Goal: Use online tool/utility

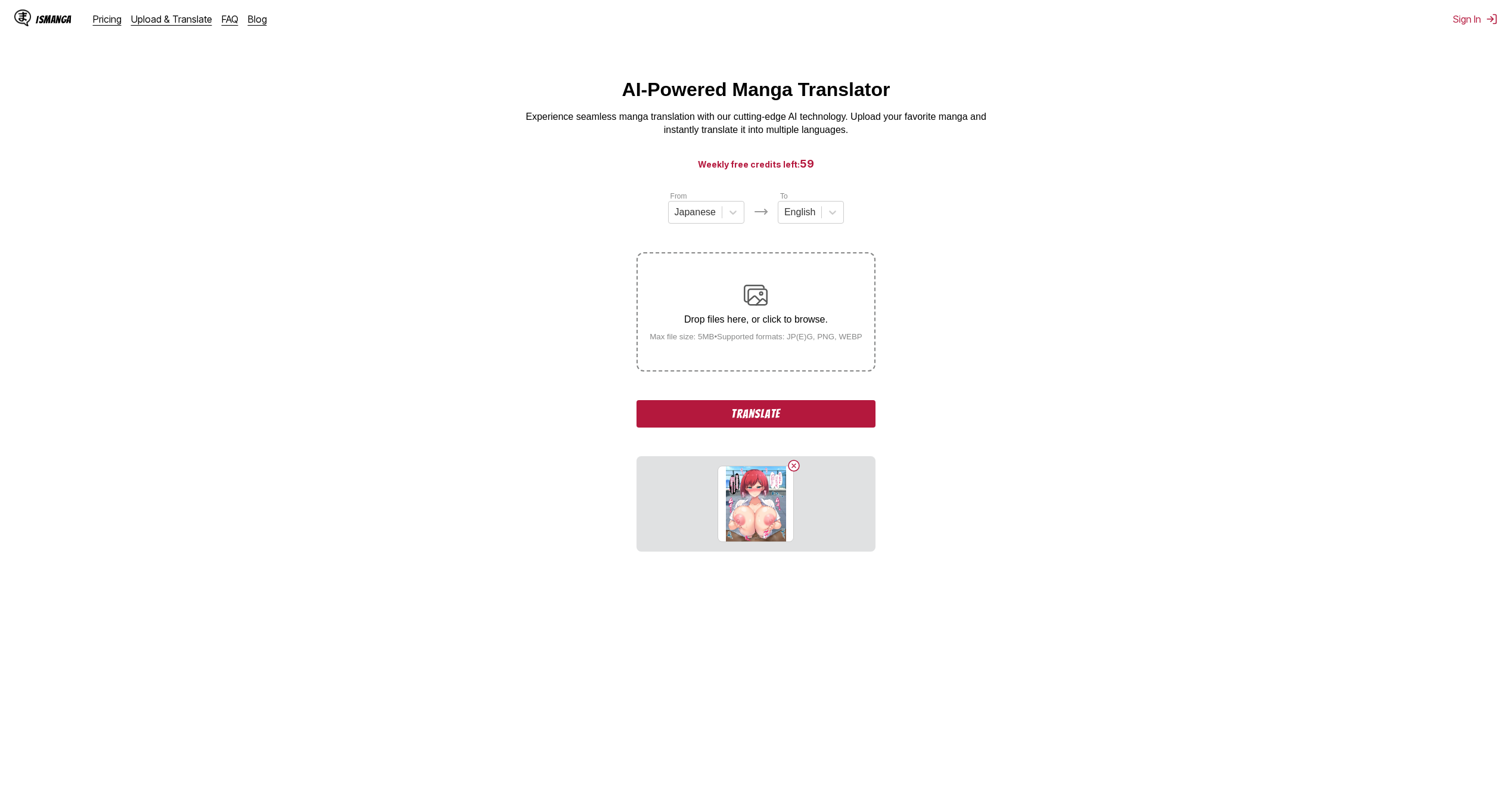
click at [792, 416] on button "Translate" at bounding box center [755, 413] width 238 height 27
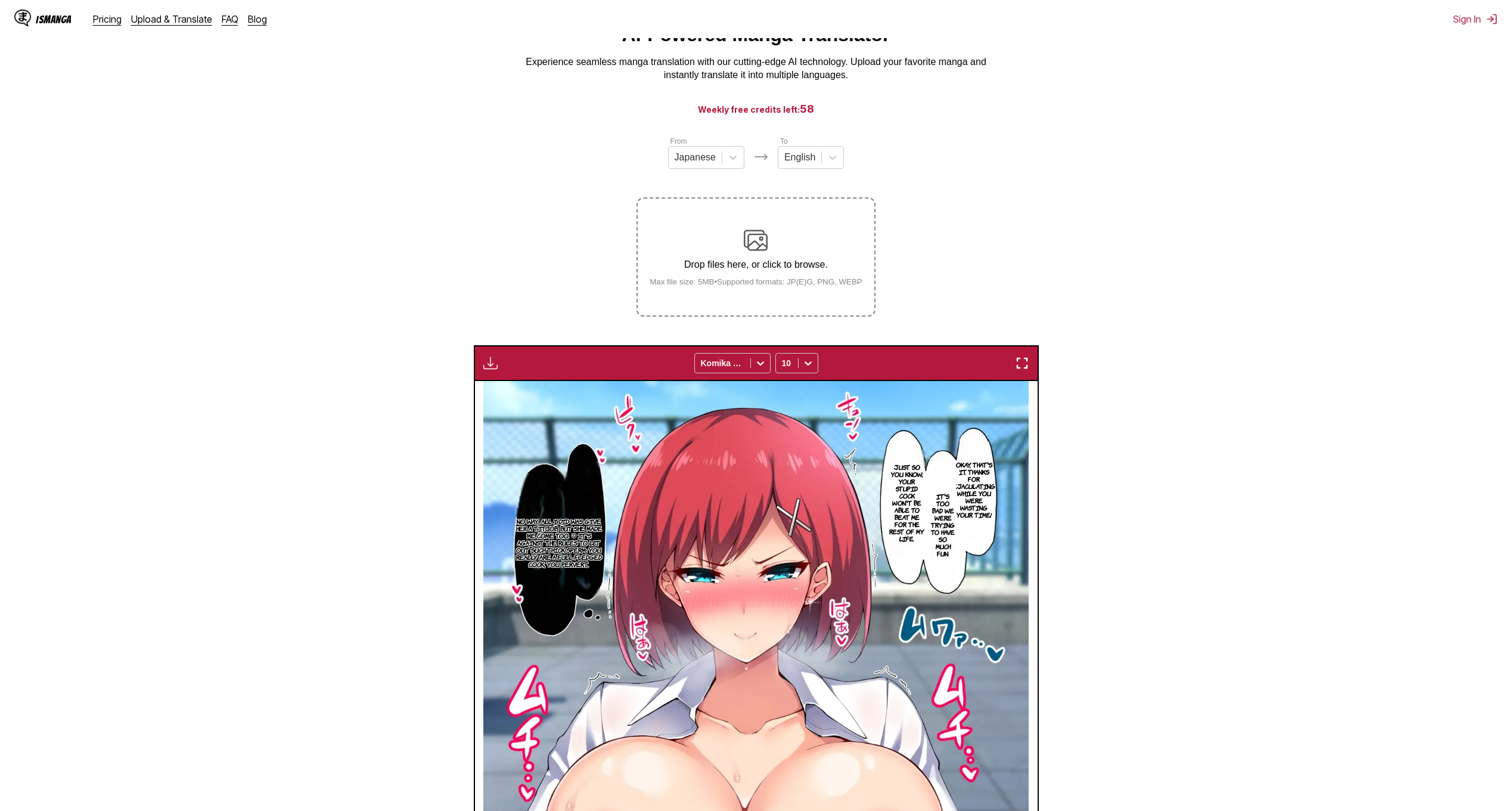
scroll to position [53, 0]
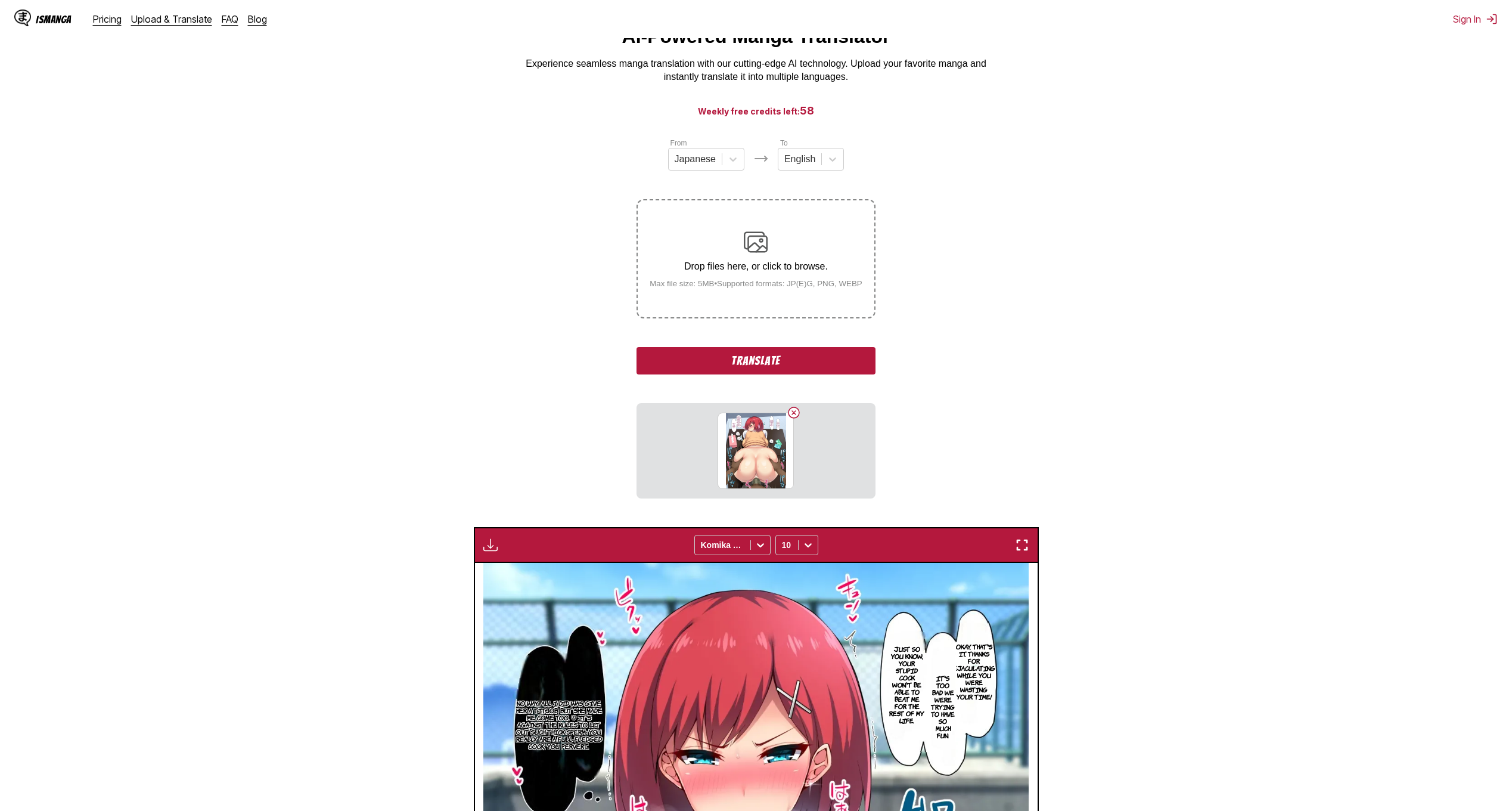
click at [770, 362] on button "Translate" at bounding box center [755, 361] width 238 height 27
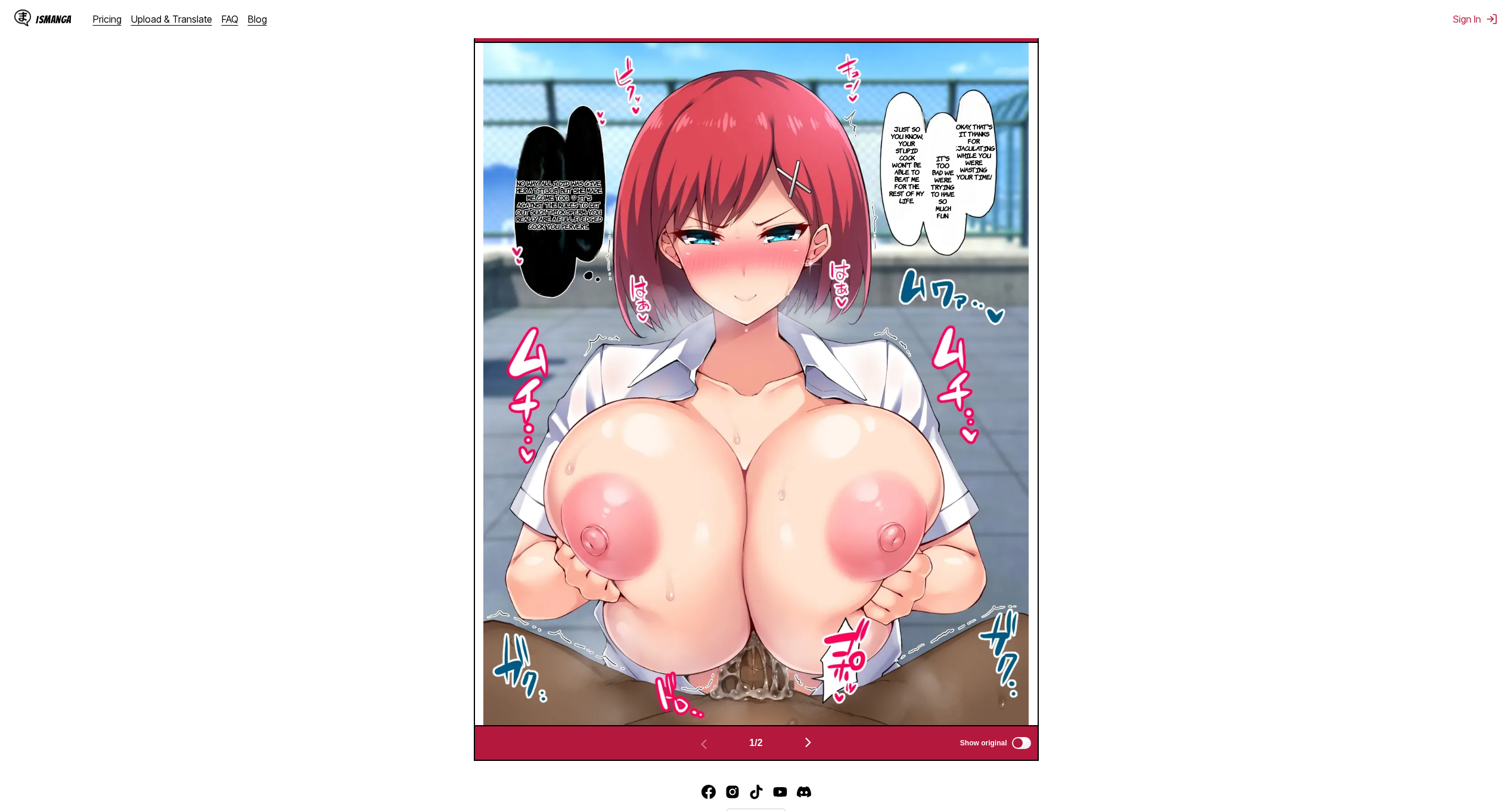
scroll to position [498, 0]
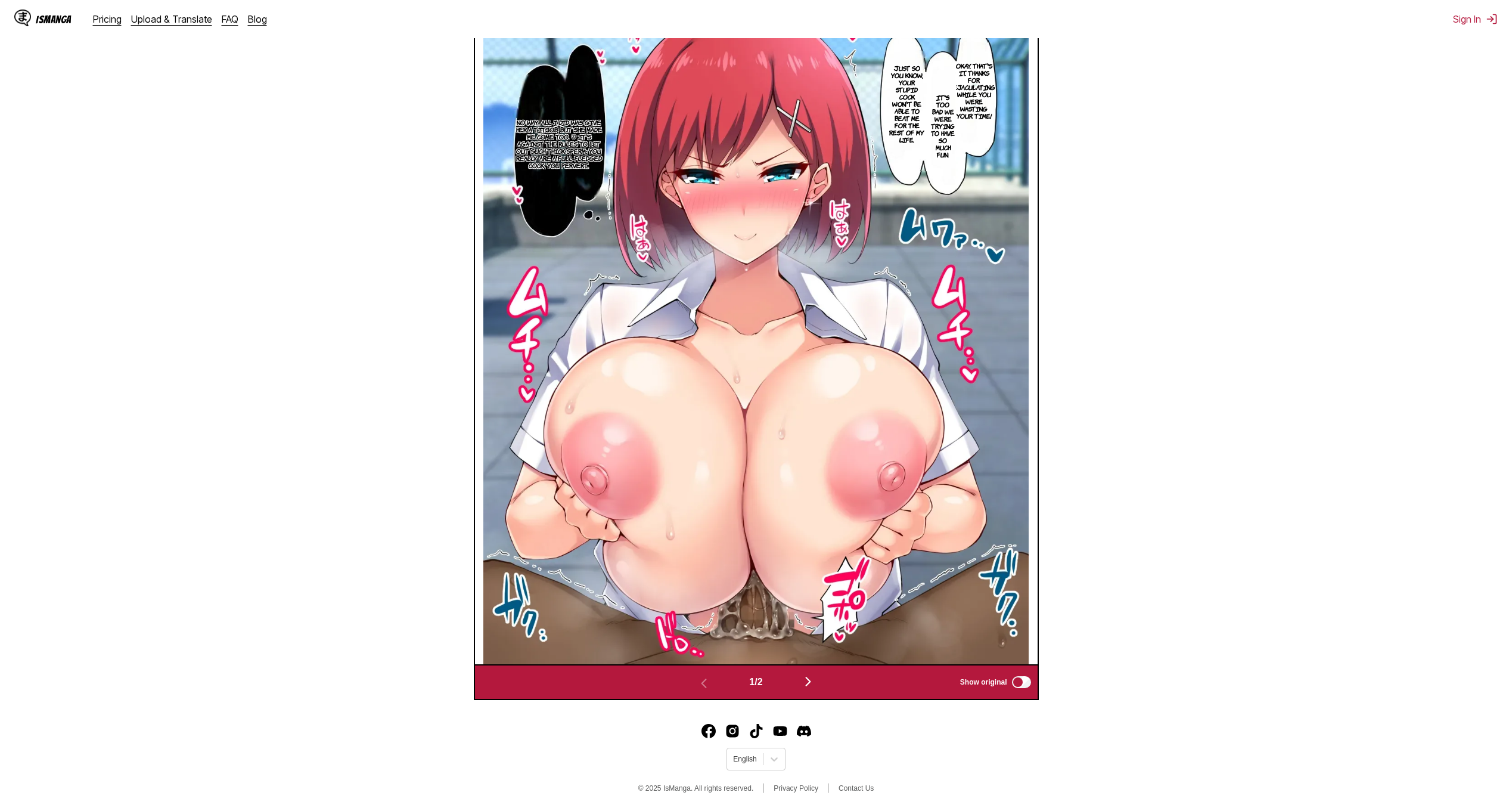
click at [809, 685] on img "button" at bounding box center [808, 681] width 14 height 14
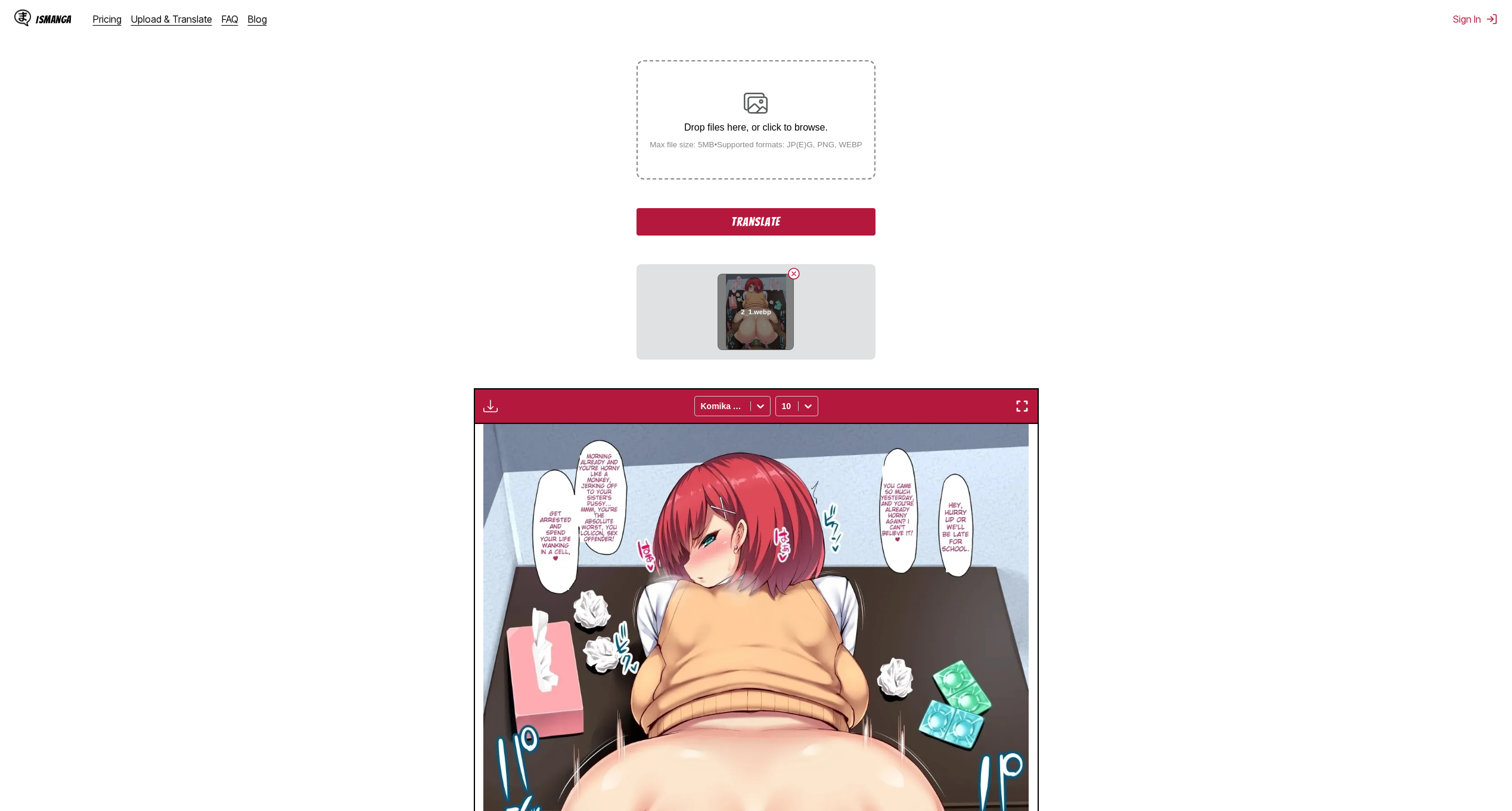
scroll to position [182, 0]
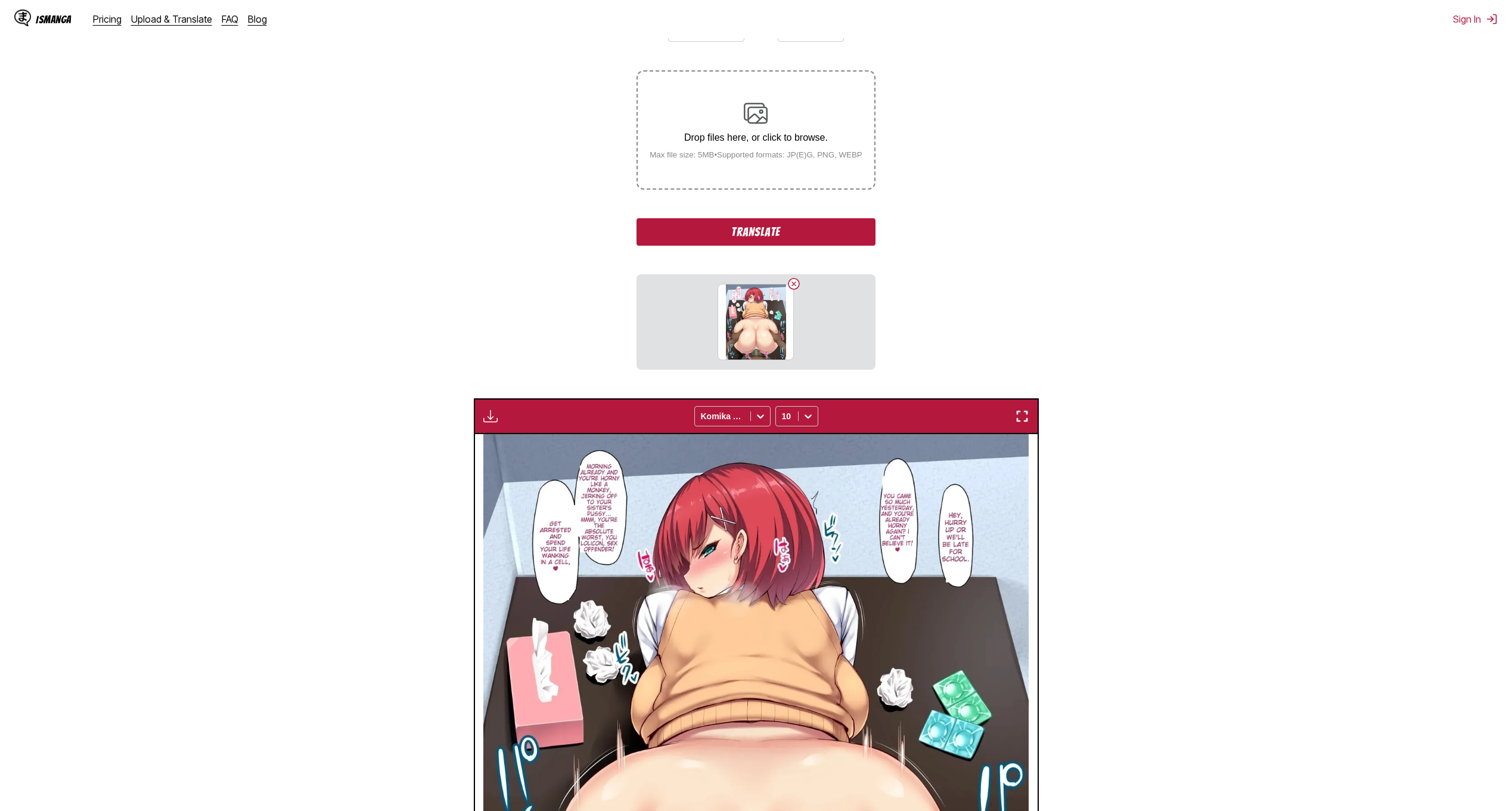
click at [745, 240] on button "Translate" at bounding box center [755, 231] width 238 height 27
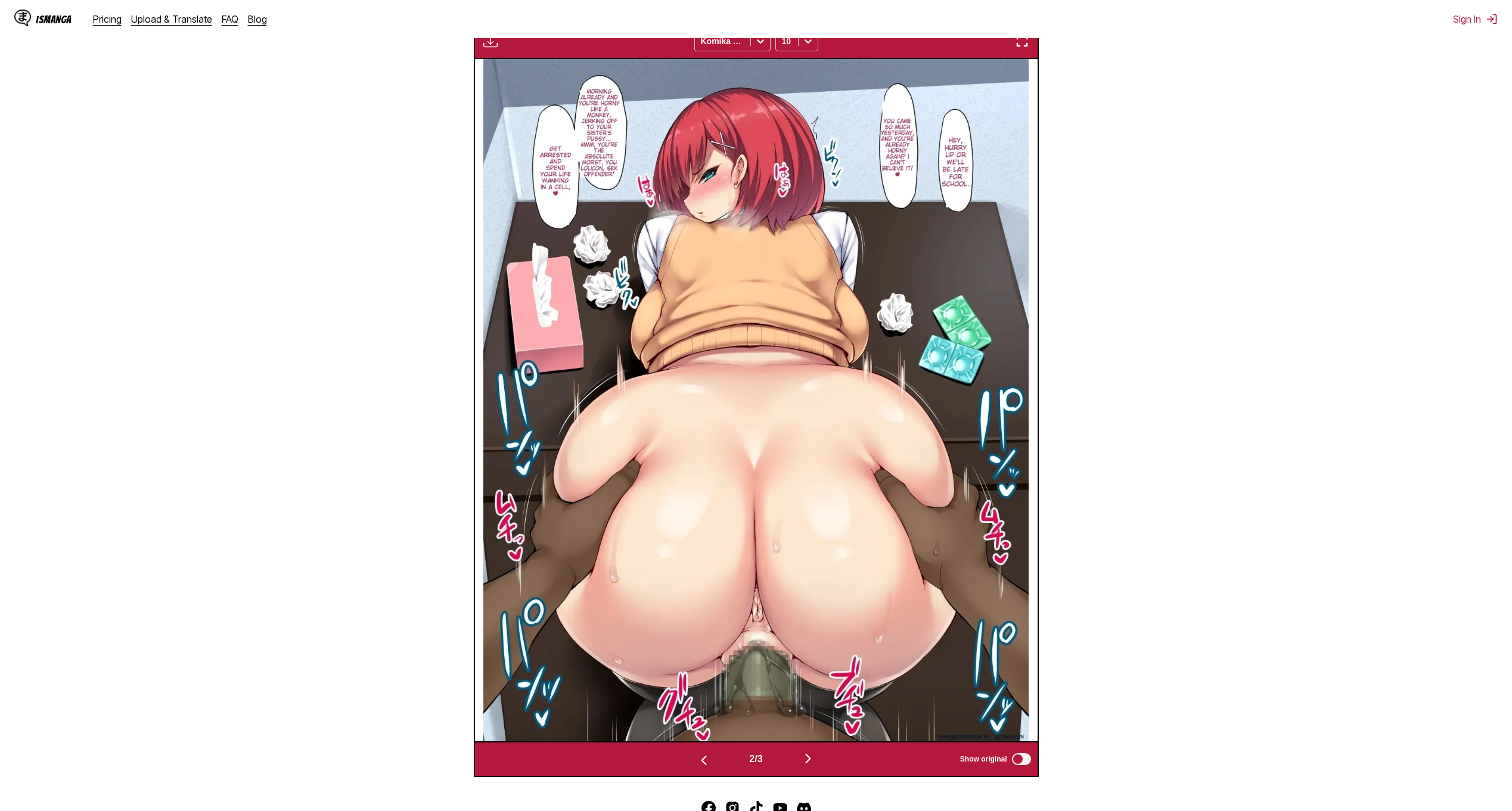
scroll to position [498, 0]
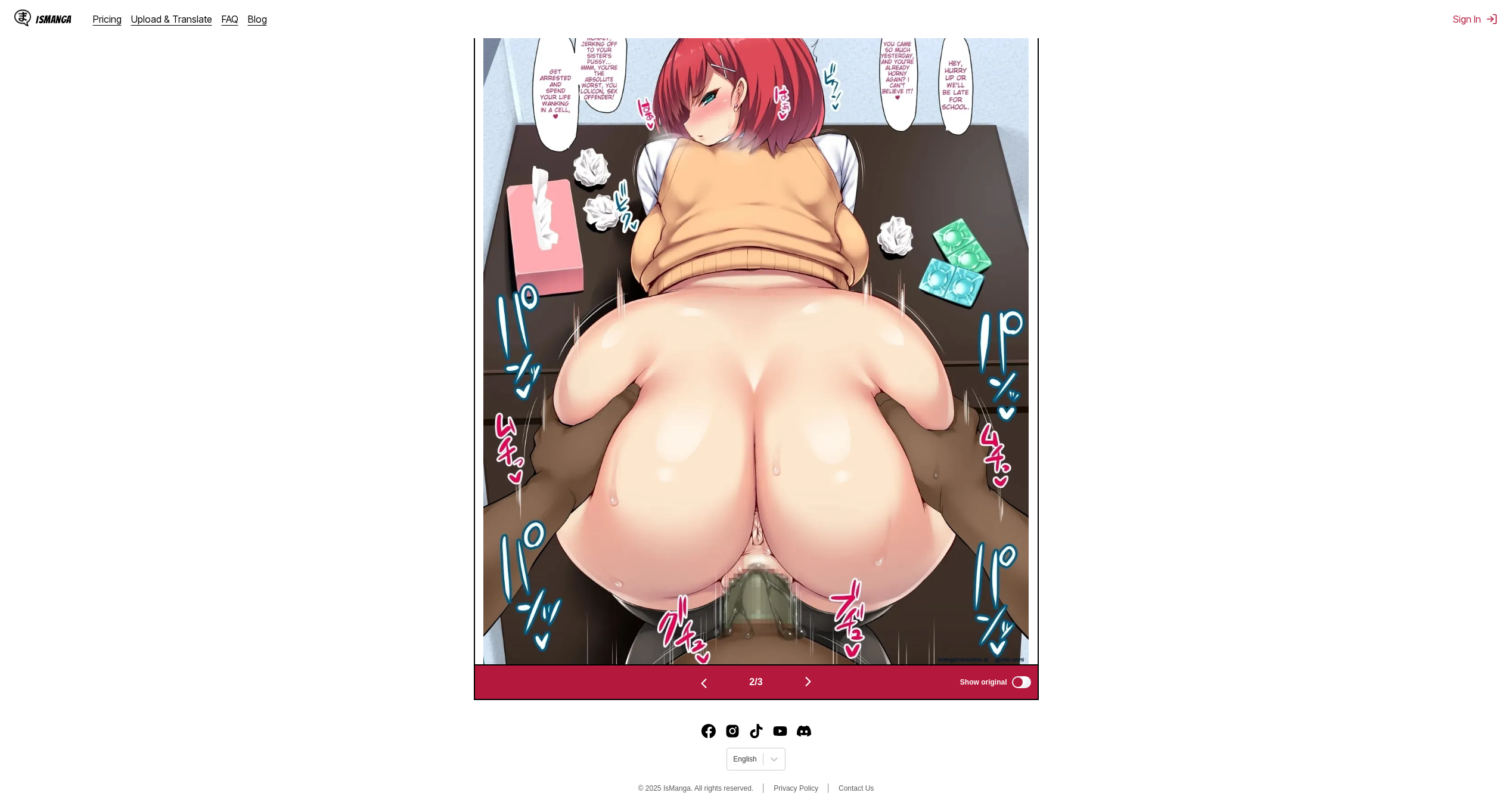
click at [815, 682] on img "button" at bounding box center [808, 681] width 14 height 14
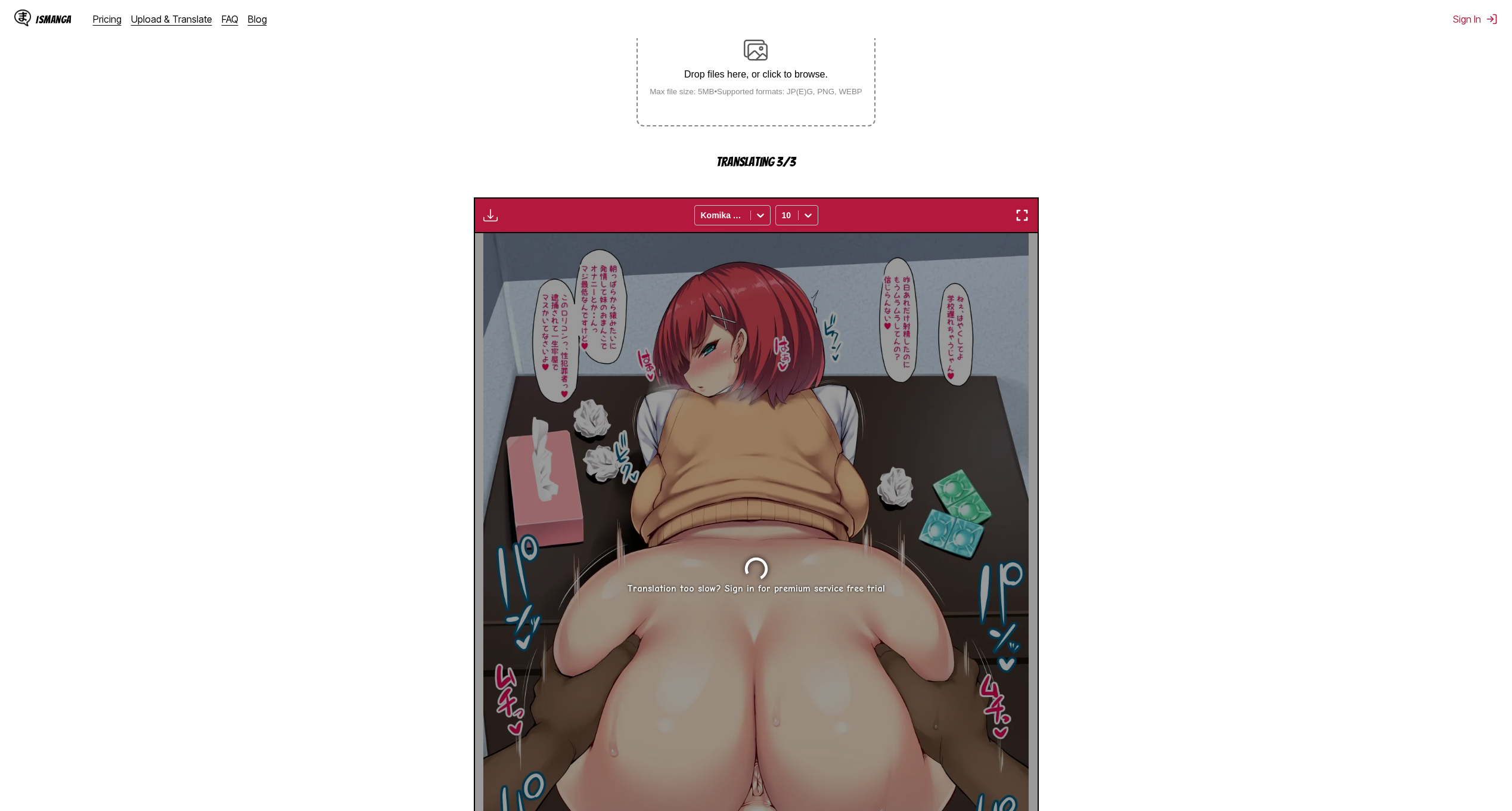
scroll to position [182, 0]
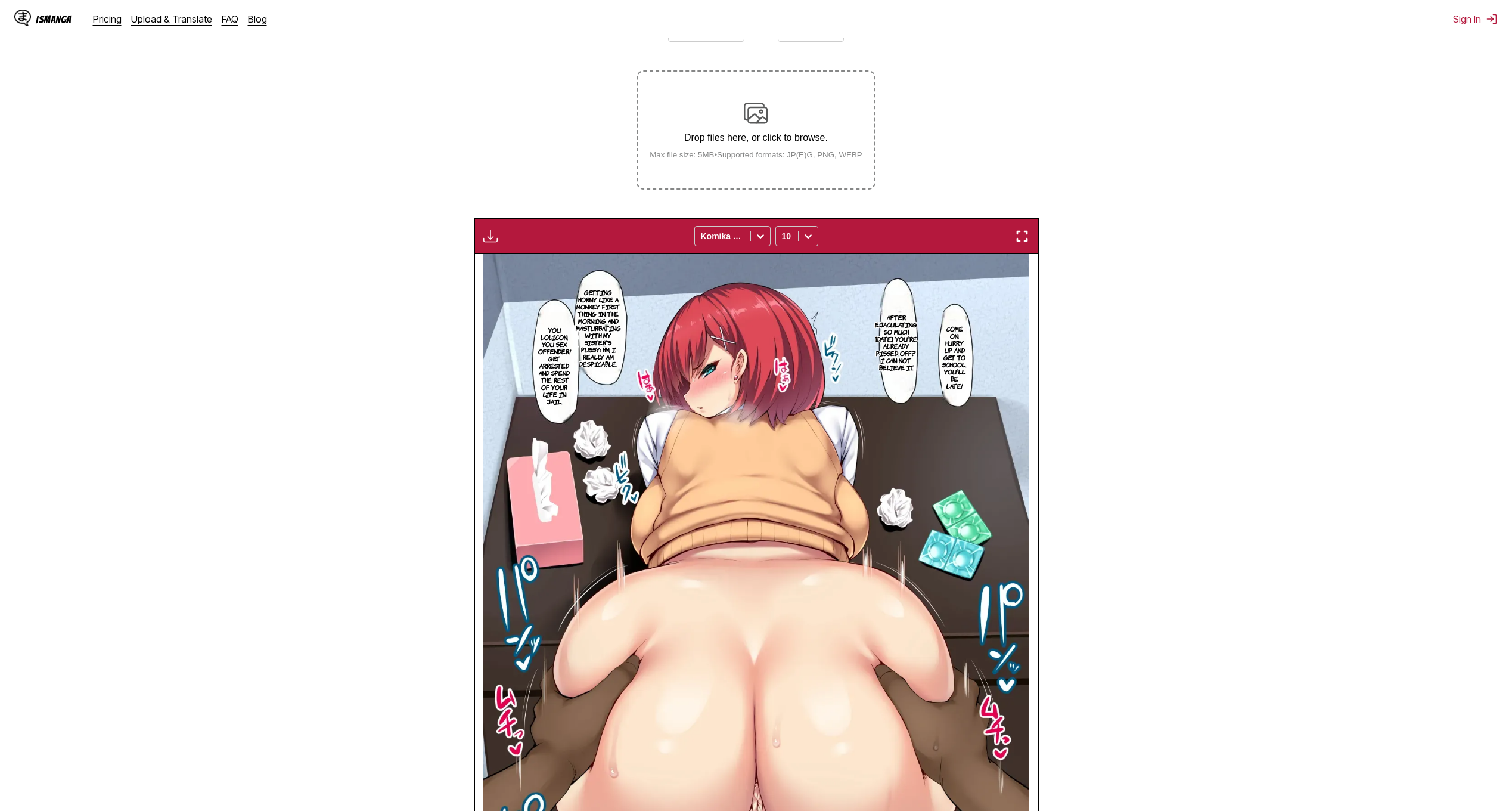
click at [593, 85] on section "From Japanese To English Drop files here, or click to browse. Max file size: 5M…" at bounding box center [756, 490] width 1493 height 964
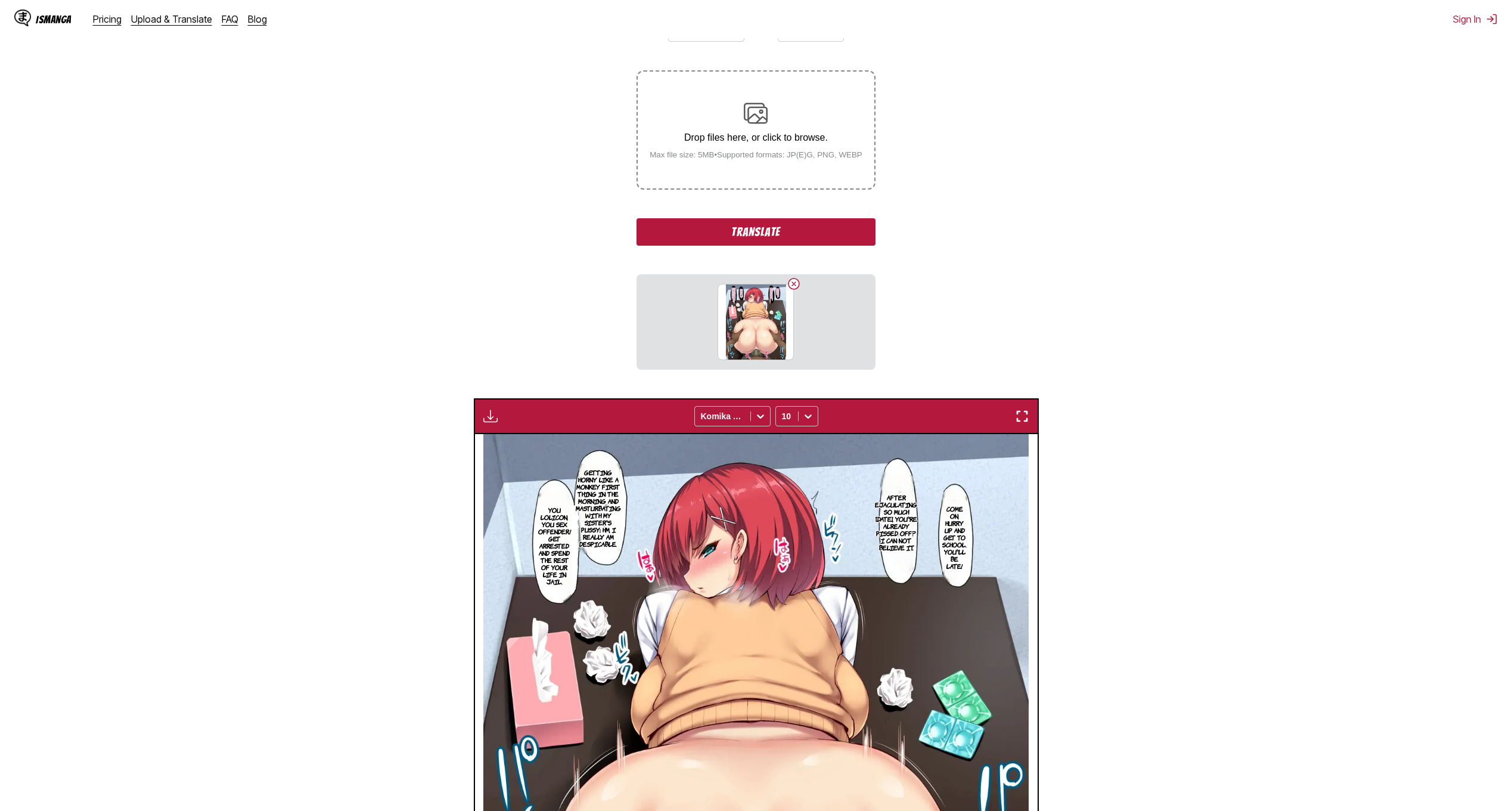
click at [758, 235] on button "Translate" at bounding box center [755, 231] width 238 height 27
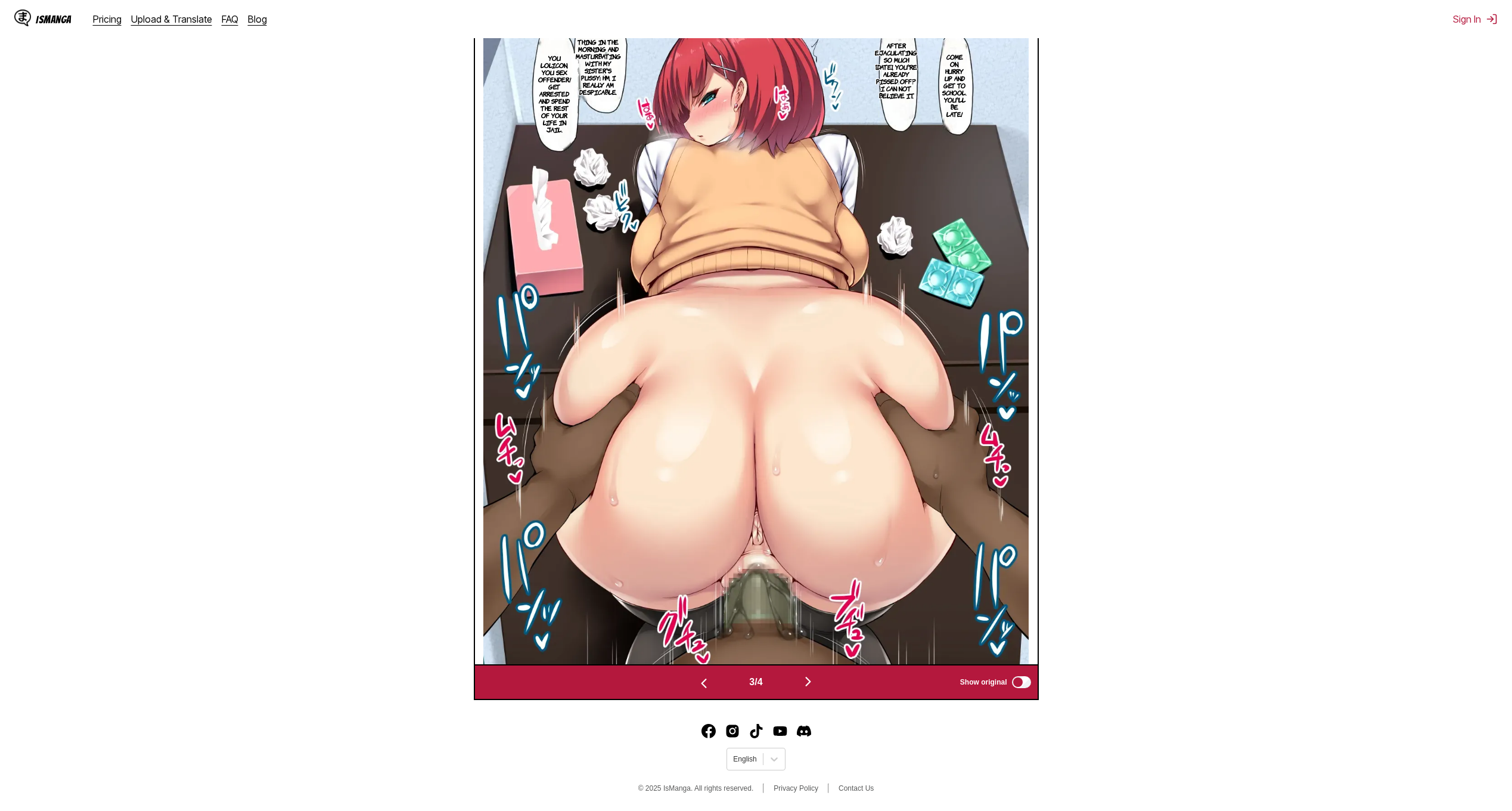
click at [815, 681] on img "button" at bounding box center [808, 681] width 14 height 14
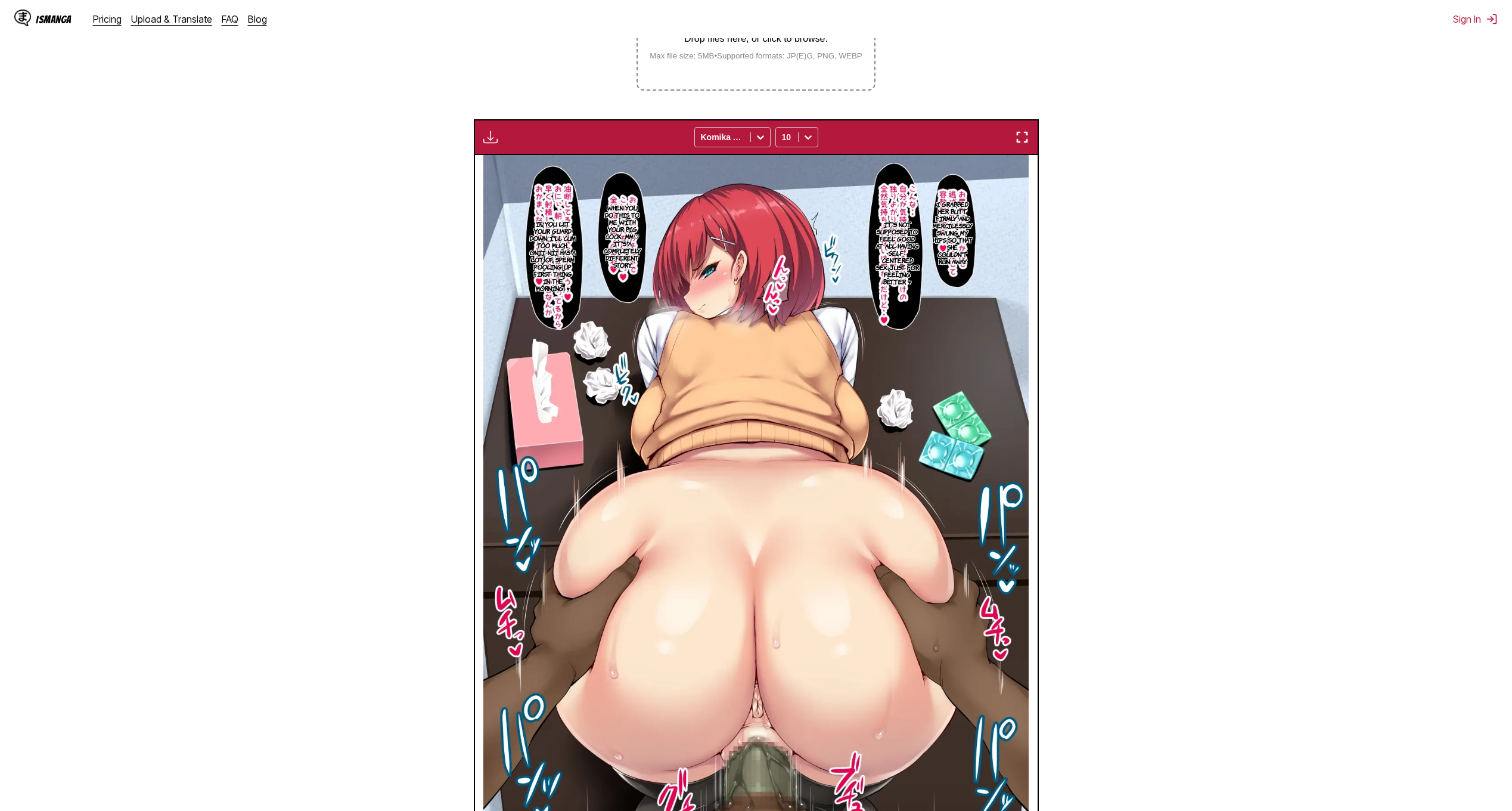
scroll to position [259, 0]
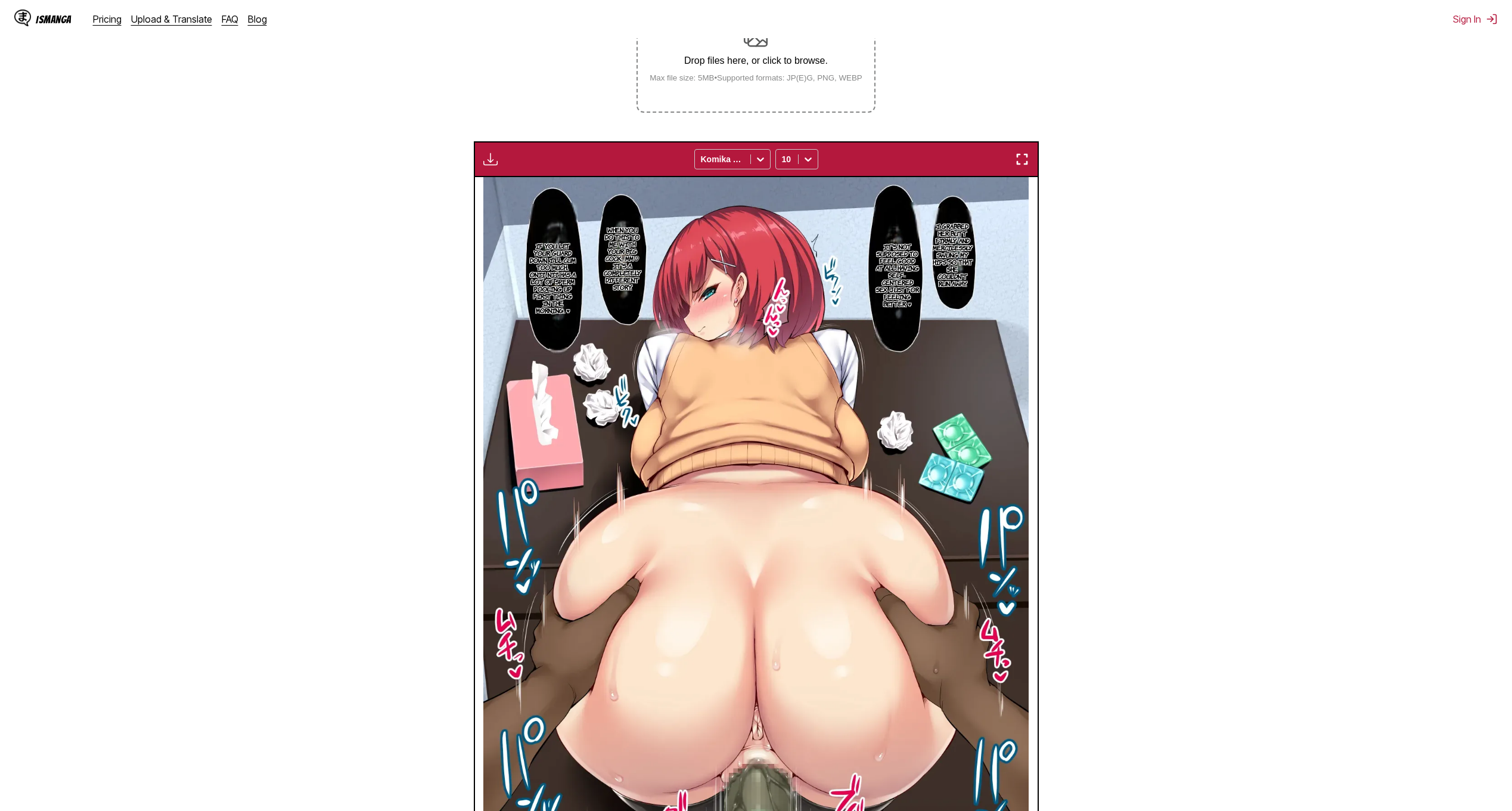
click at [521, 91] on section "From Japanese To English Drop files here, or click to browse. Max file size: 5M…" at bounding box center [756, 413] width 1493 height 964
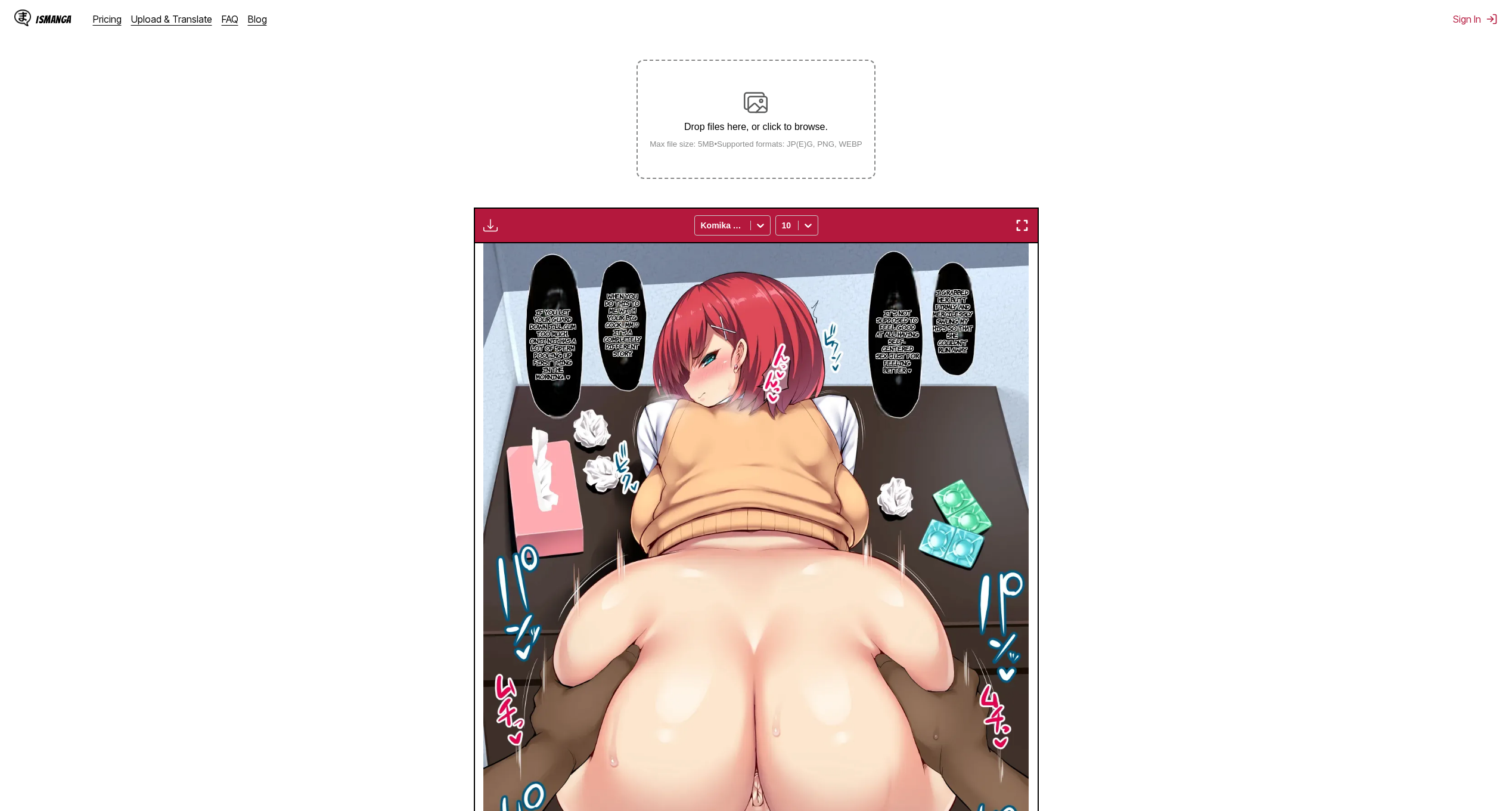
scroll to position [20, 0]
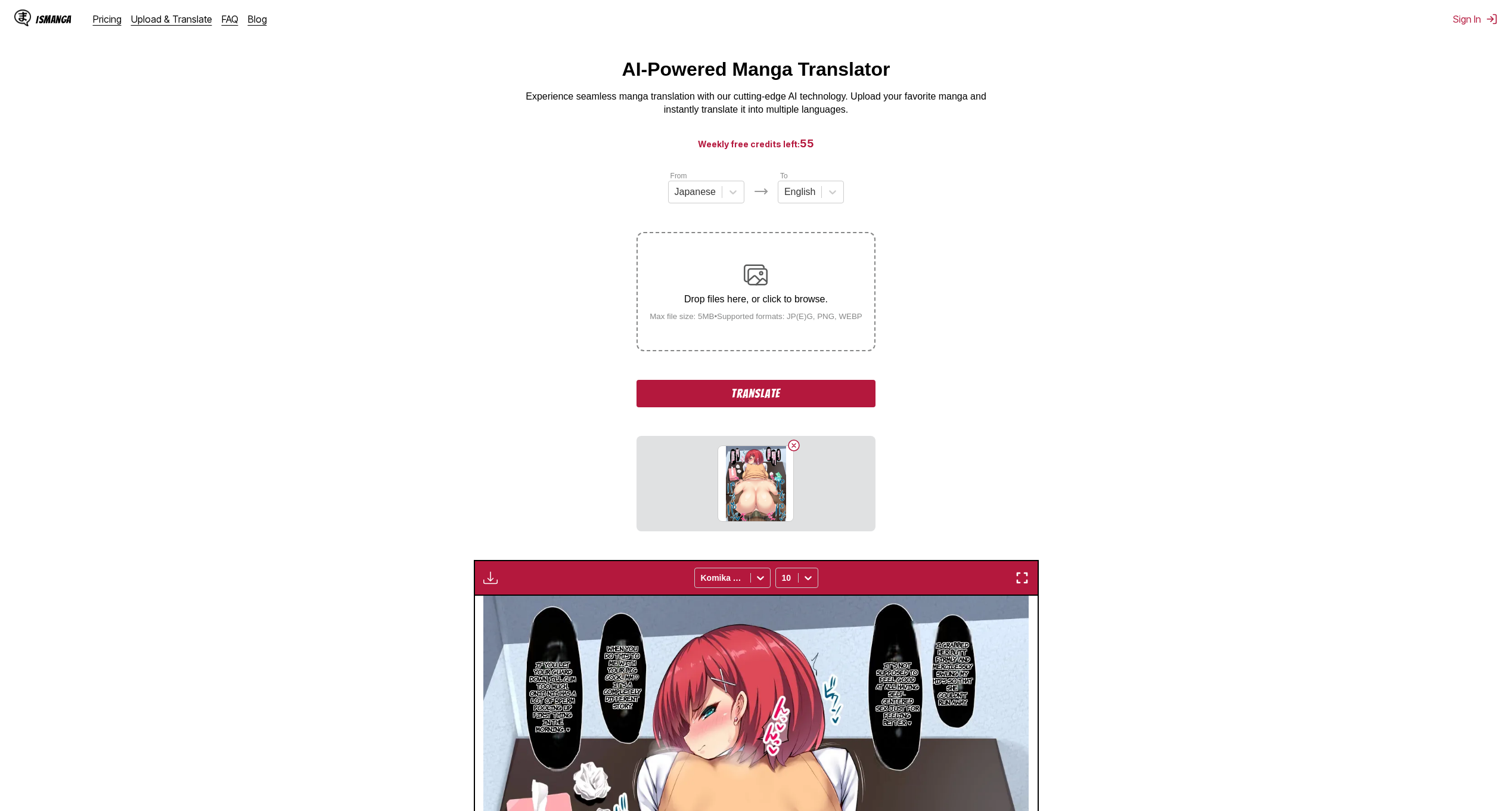
click at [769, 390] on button "Translate" at bounding box center [755, 393] width 238 height 27
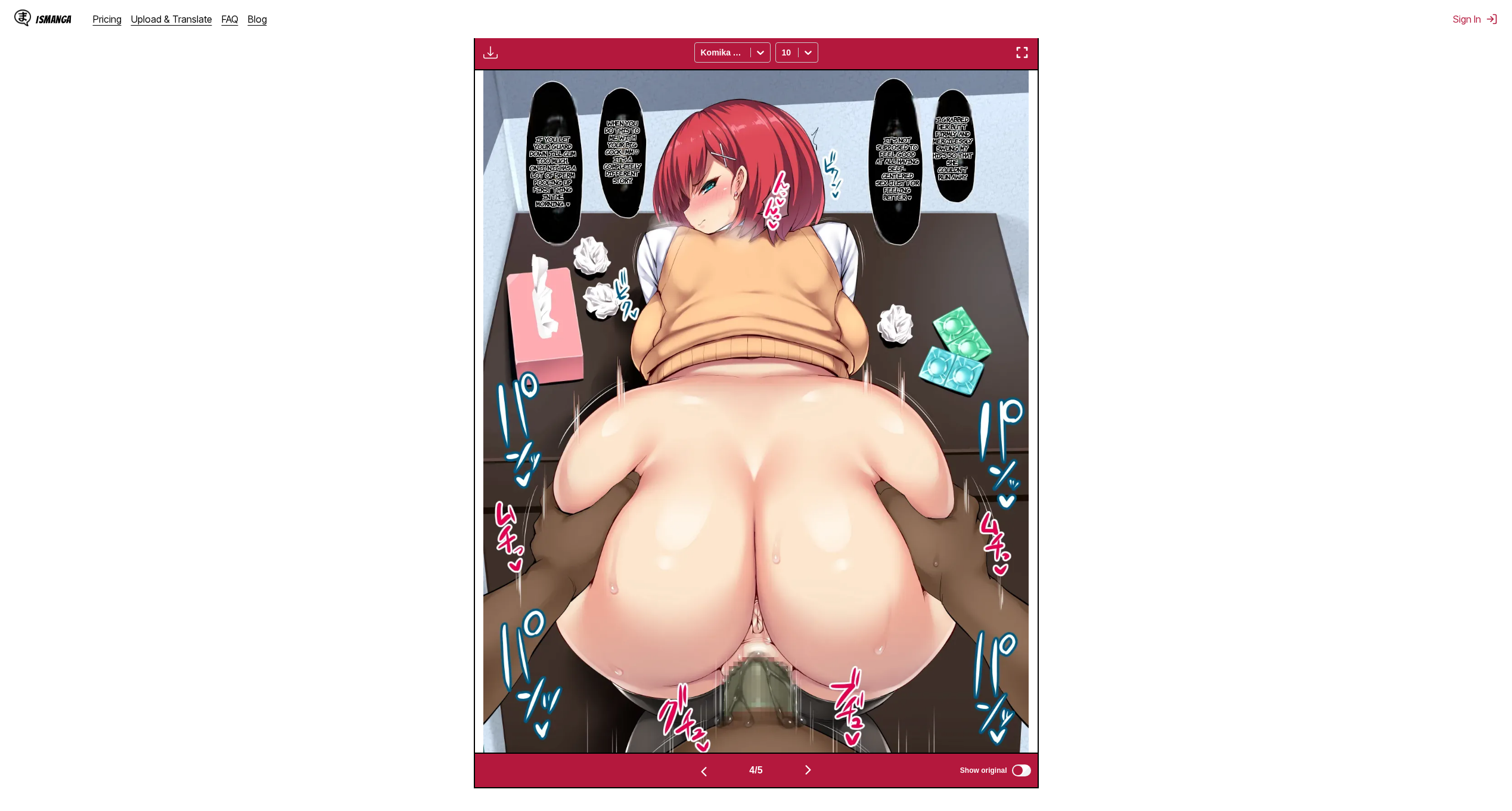
scroll to position [498, 0]
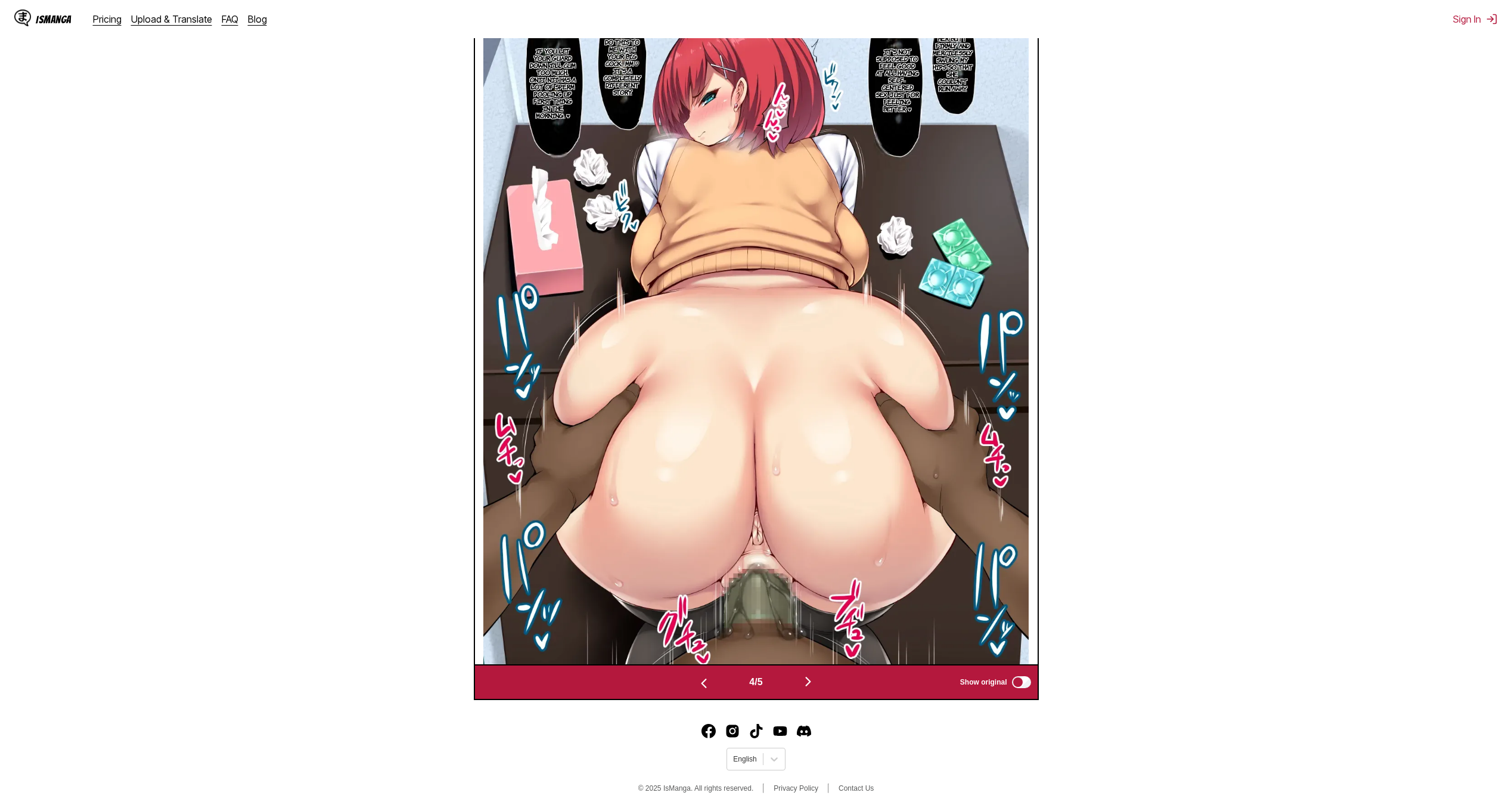
click at [812, 679] on img "button" at bounding box center [808, 681] width 14 height 14
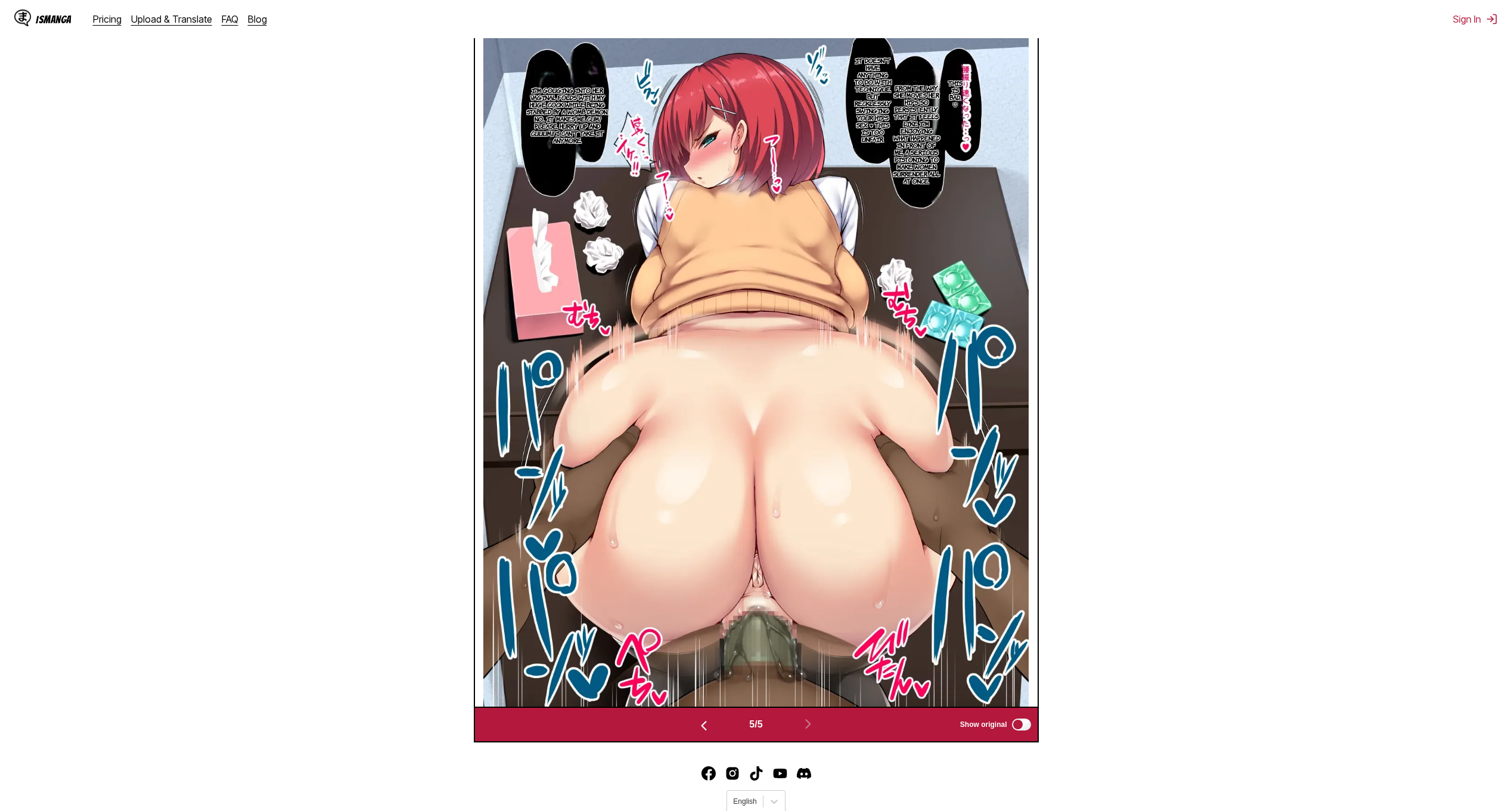
scroll to position [319, 0]
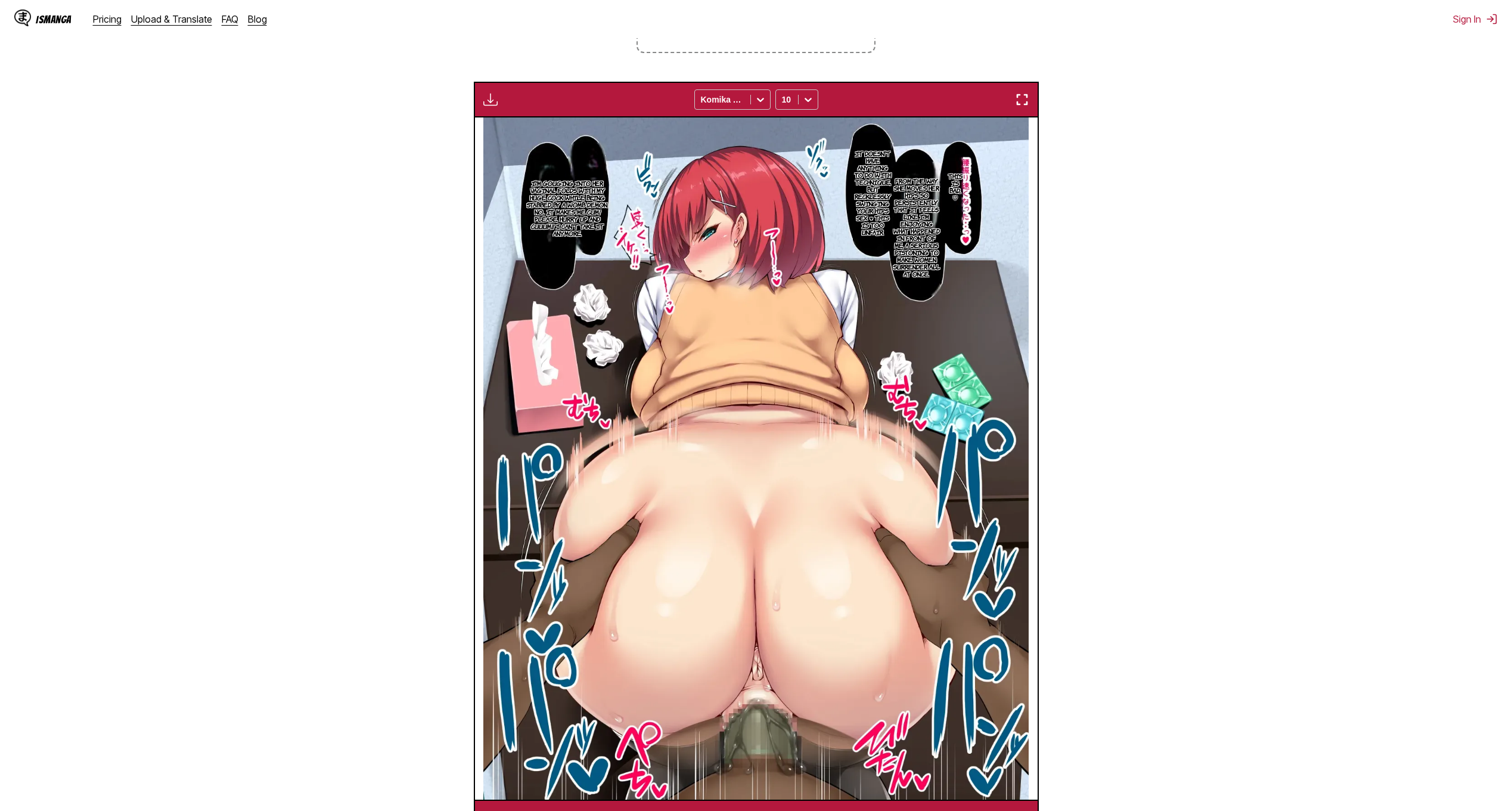
click at [612, 62] on section "From Japanese To English Drop files here, or click to browse. Max file size: 5M…" at bounding box center [756, 353] width 1493 height 964
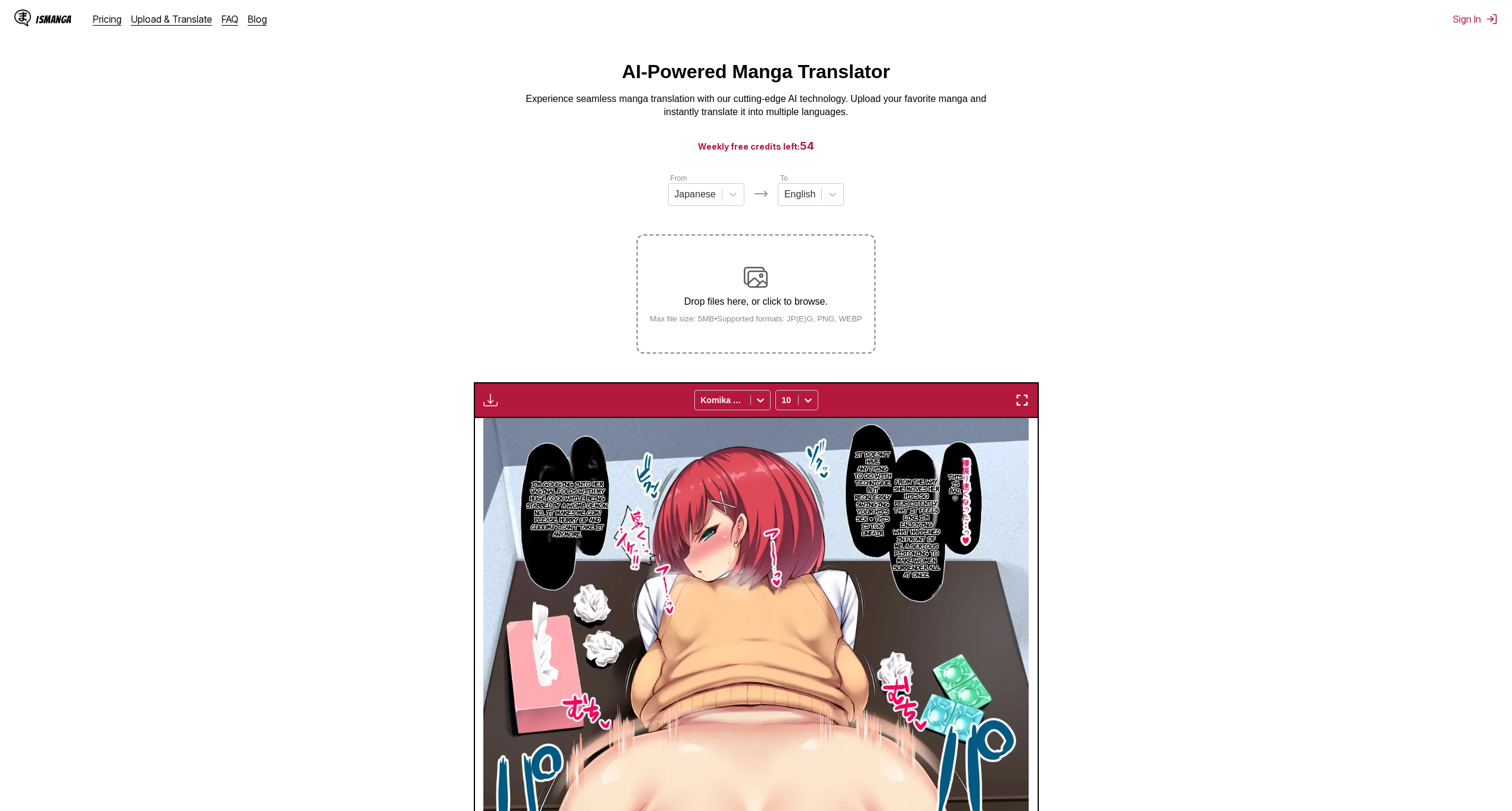
scroll to position [0, 0]
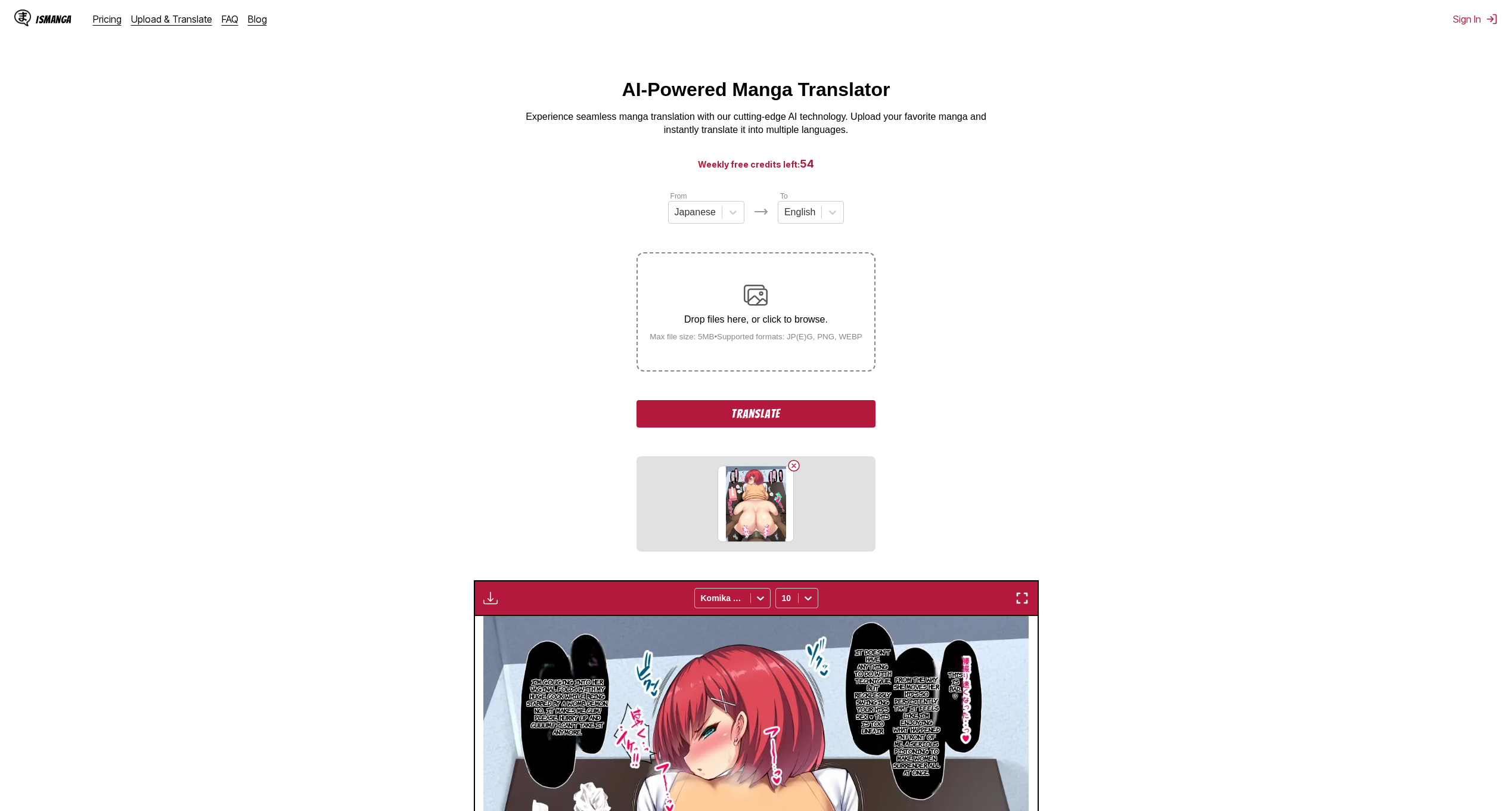
click at [788, 422] on button "Translate" at bounding box center [755, 413] width 238 height 27
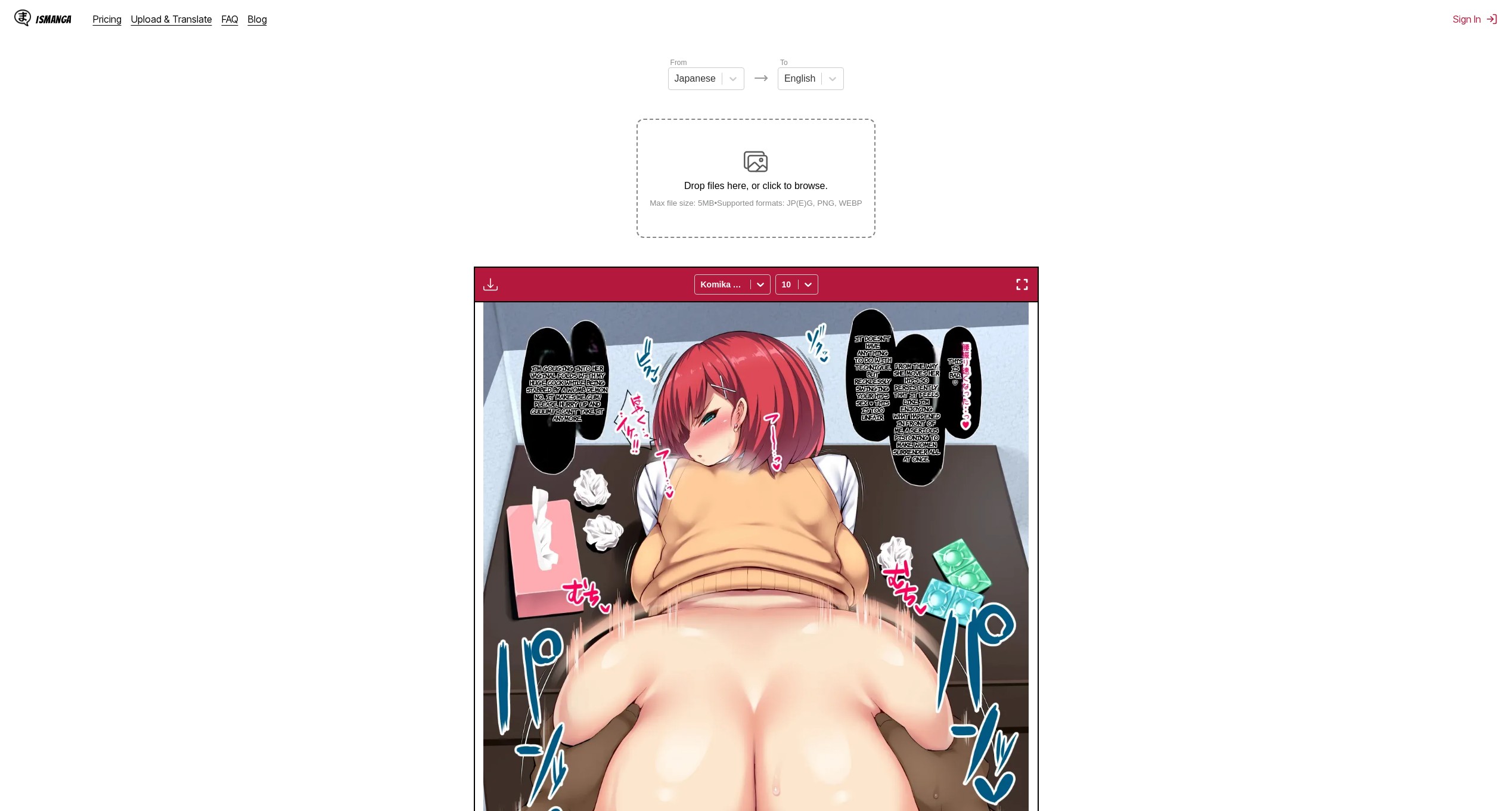
scroll to position [179, 0]
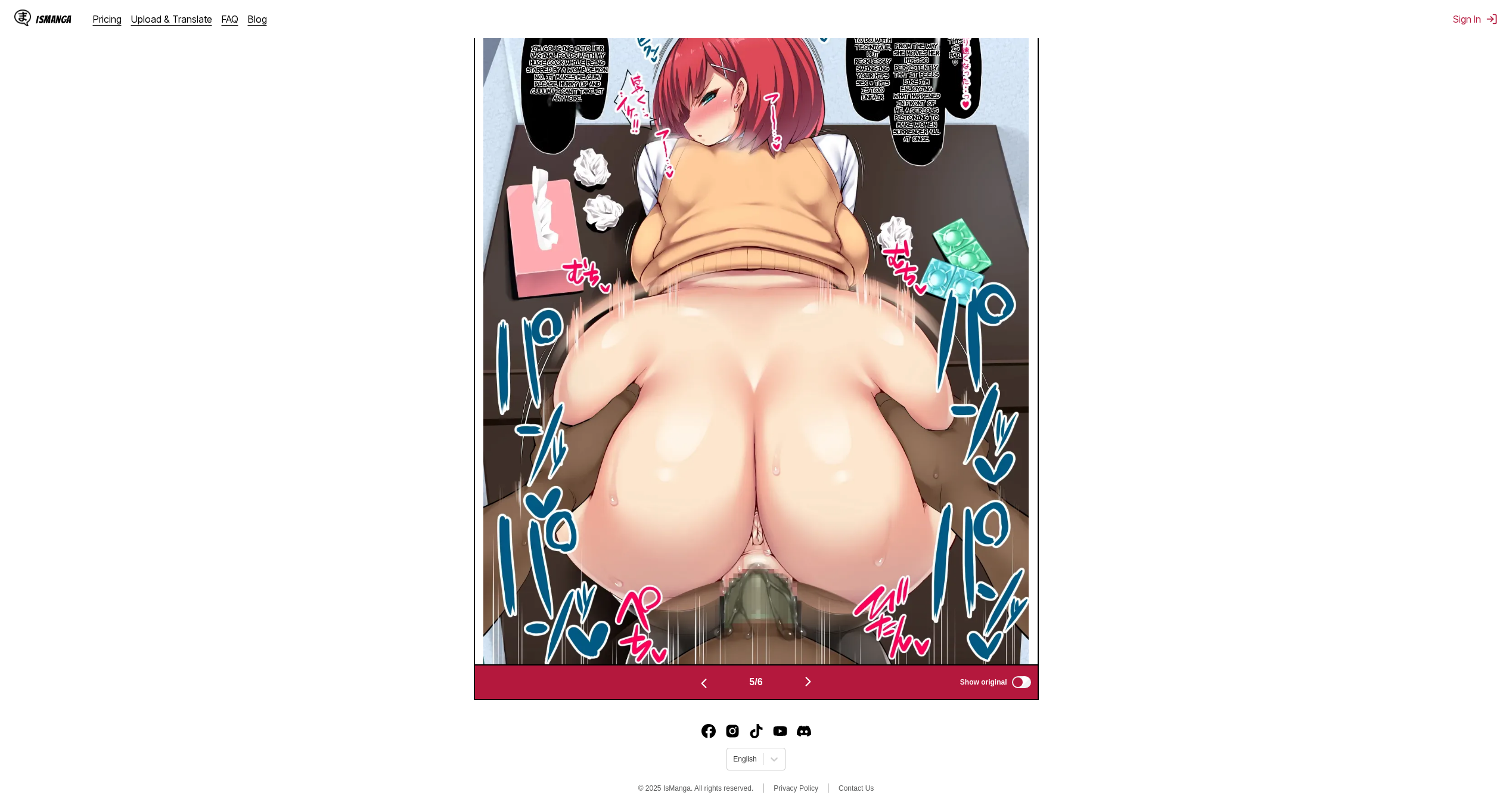
click at [809, 688] on button "button" at bounding box center [808, 682] width 71 height 17
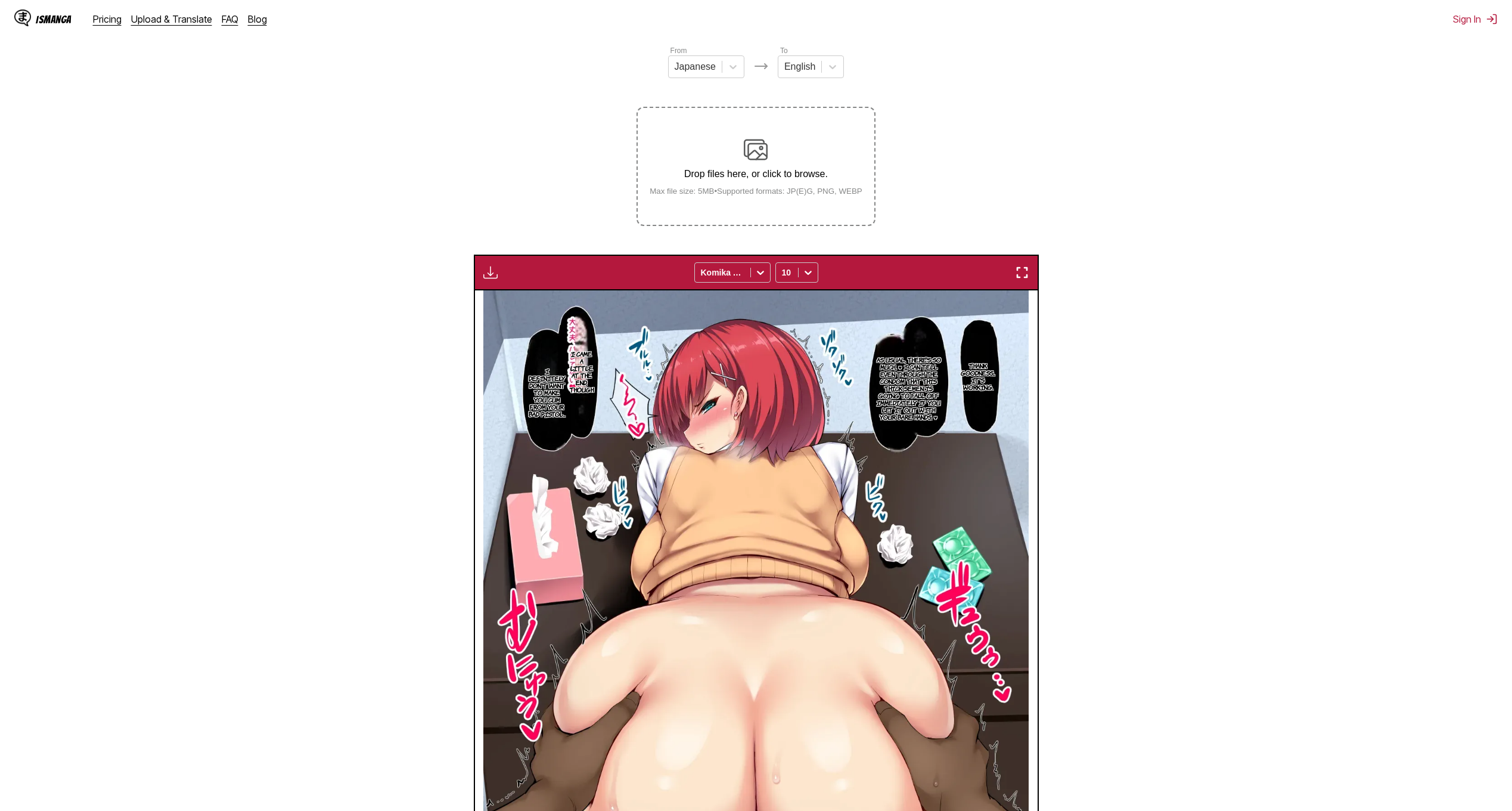
scroll to position [140, 0]
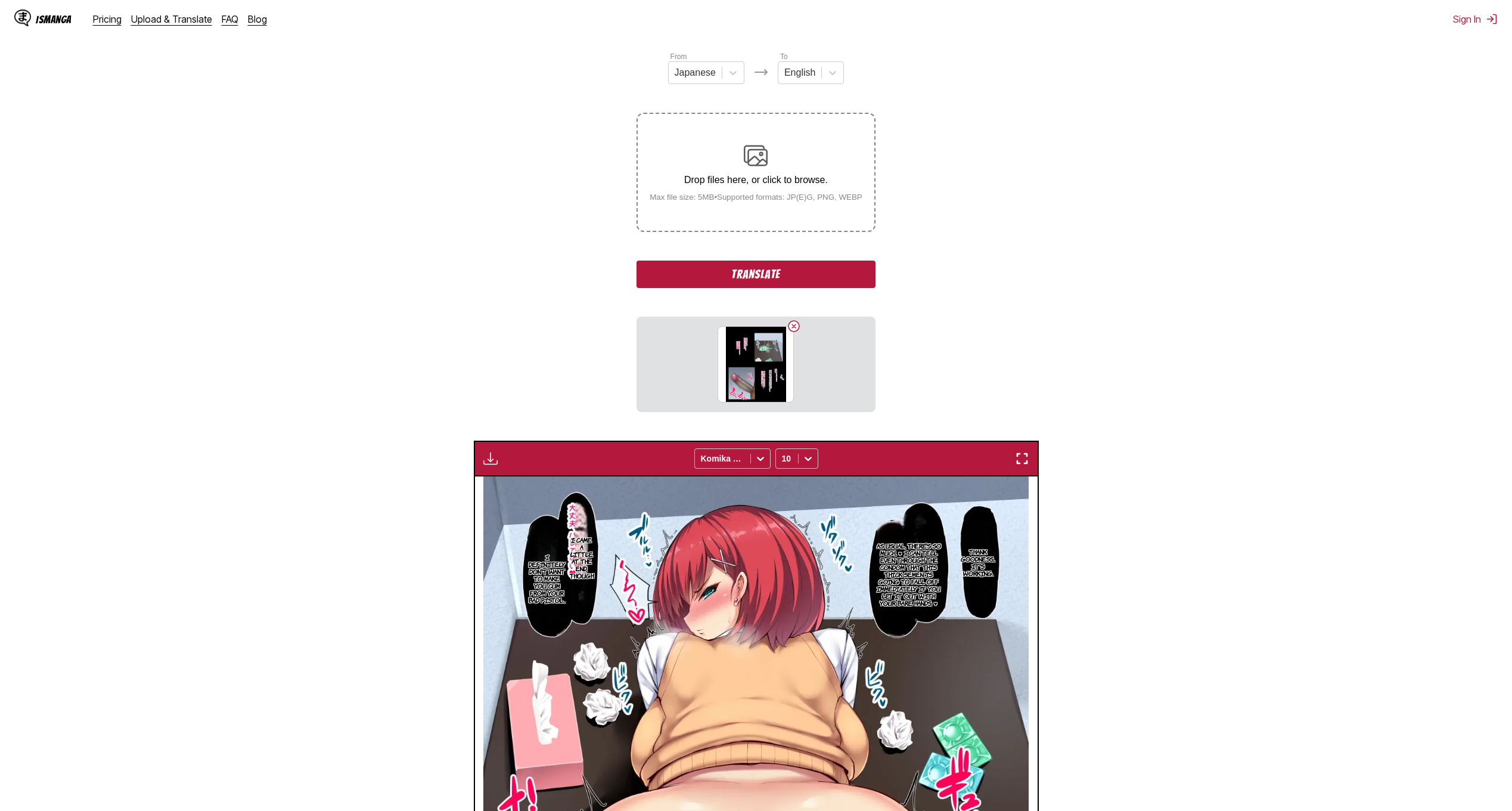
click at [777, 276] on button "Translate" at bounding box center [755, 274] width 238 height 27
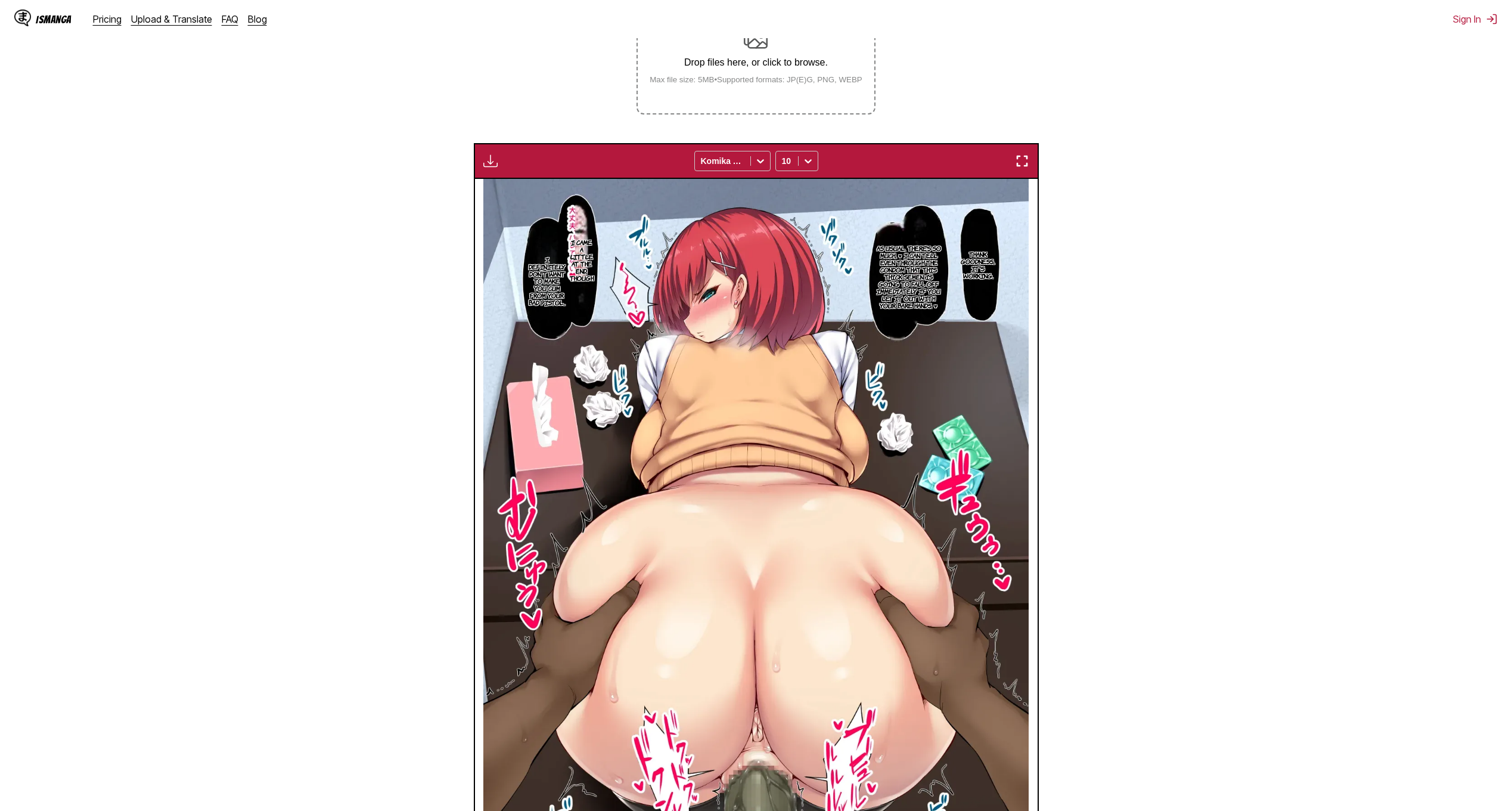
scroll to position [259, 0]
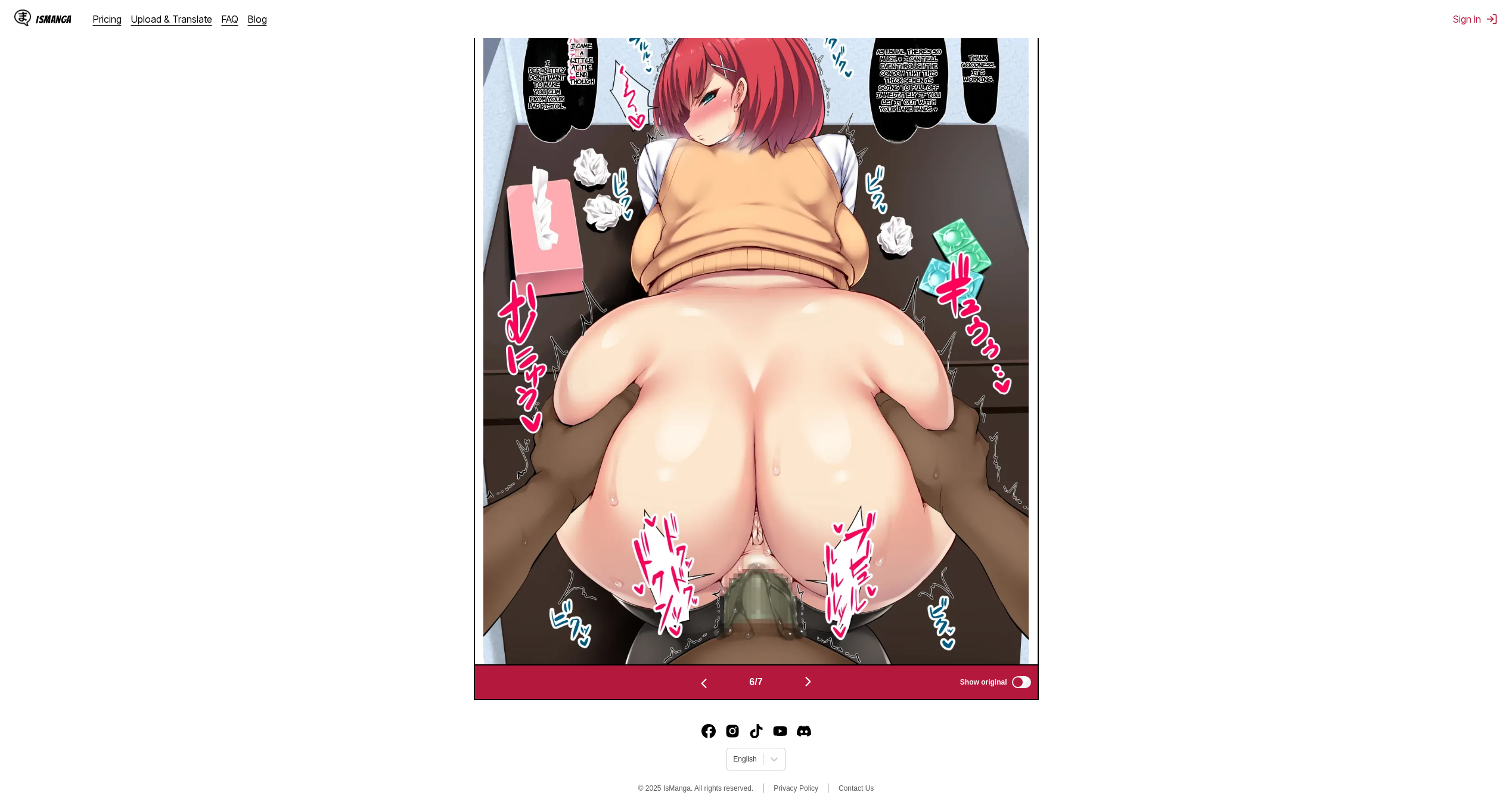
click at [807, 679] on img "button" at bounding box center [808, 681] width 14 height 14
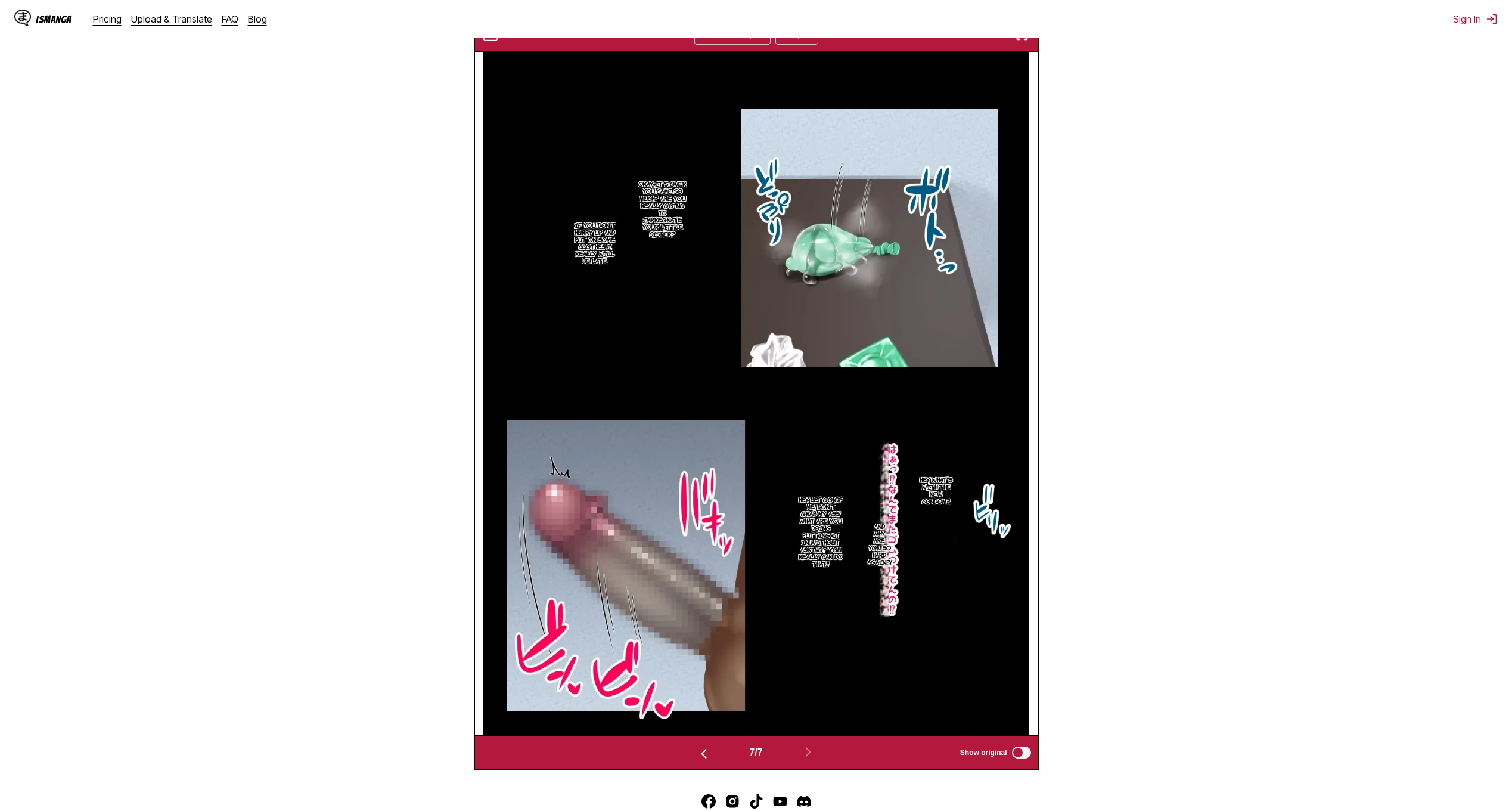
scroll to position [378, 0]
